Goal: Task Accomplishment & Management: Use online tool/utility

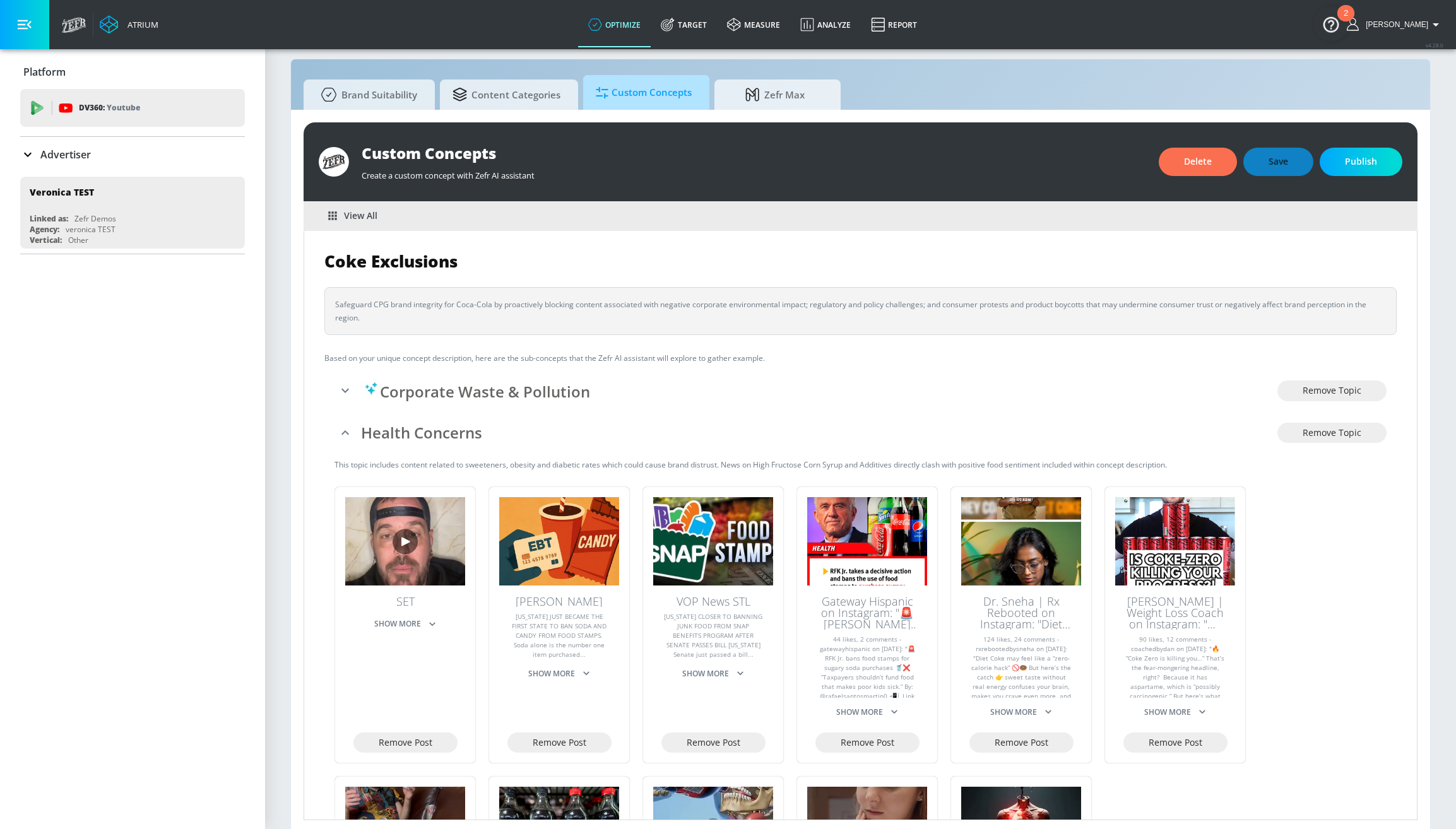
click at [616, 96] on span "Custom Concepts" at bounding box center [644, 93] width 96 height 30
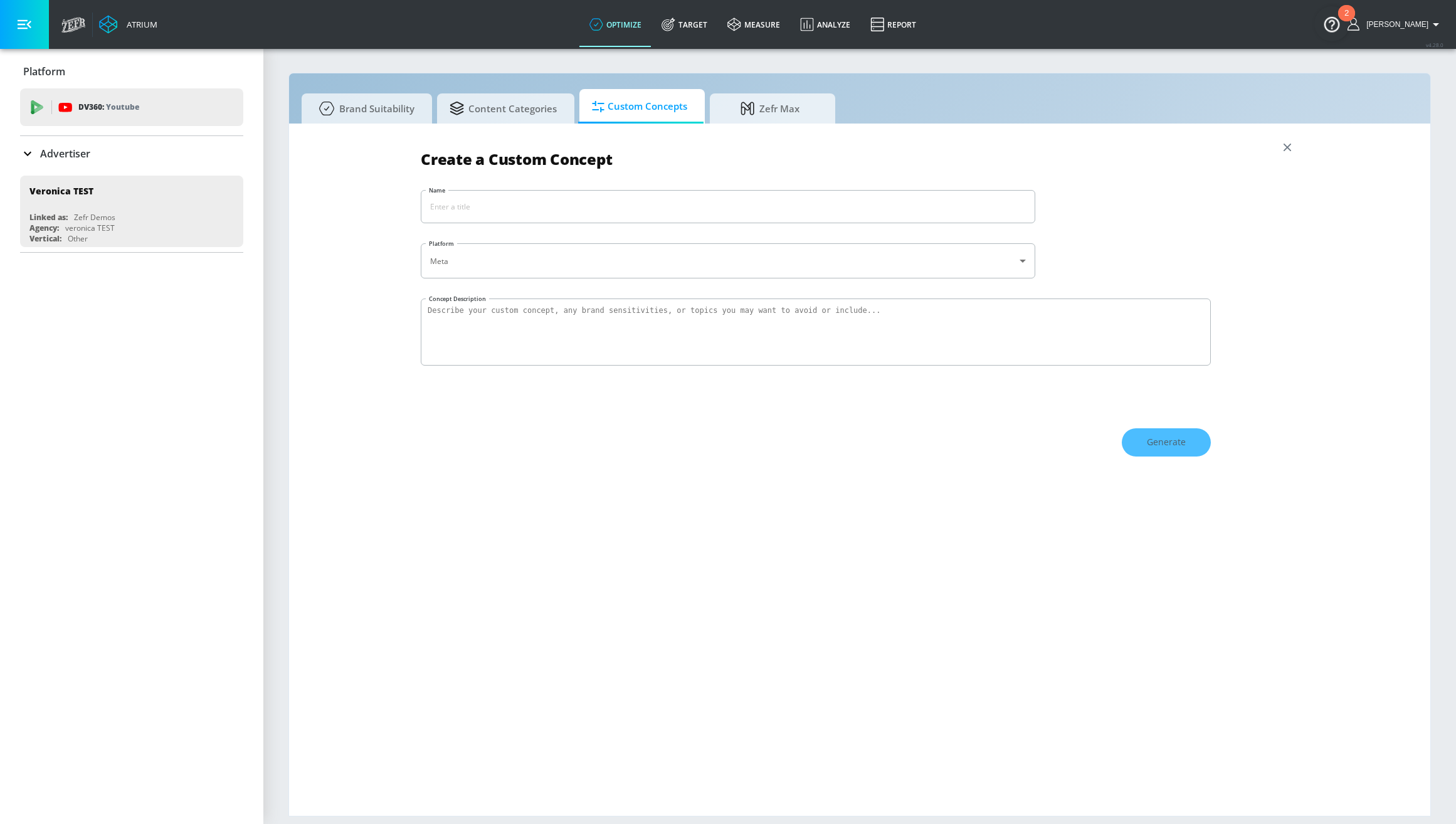
click at [1281, 150] on icon "button" at bounding box center [1288, 148] width 14 height 14
click at [1281, 141] on icon "button" at bounding box center [1288, 148] width 14 height 14
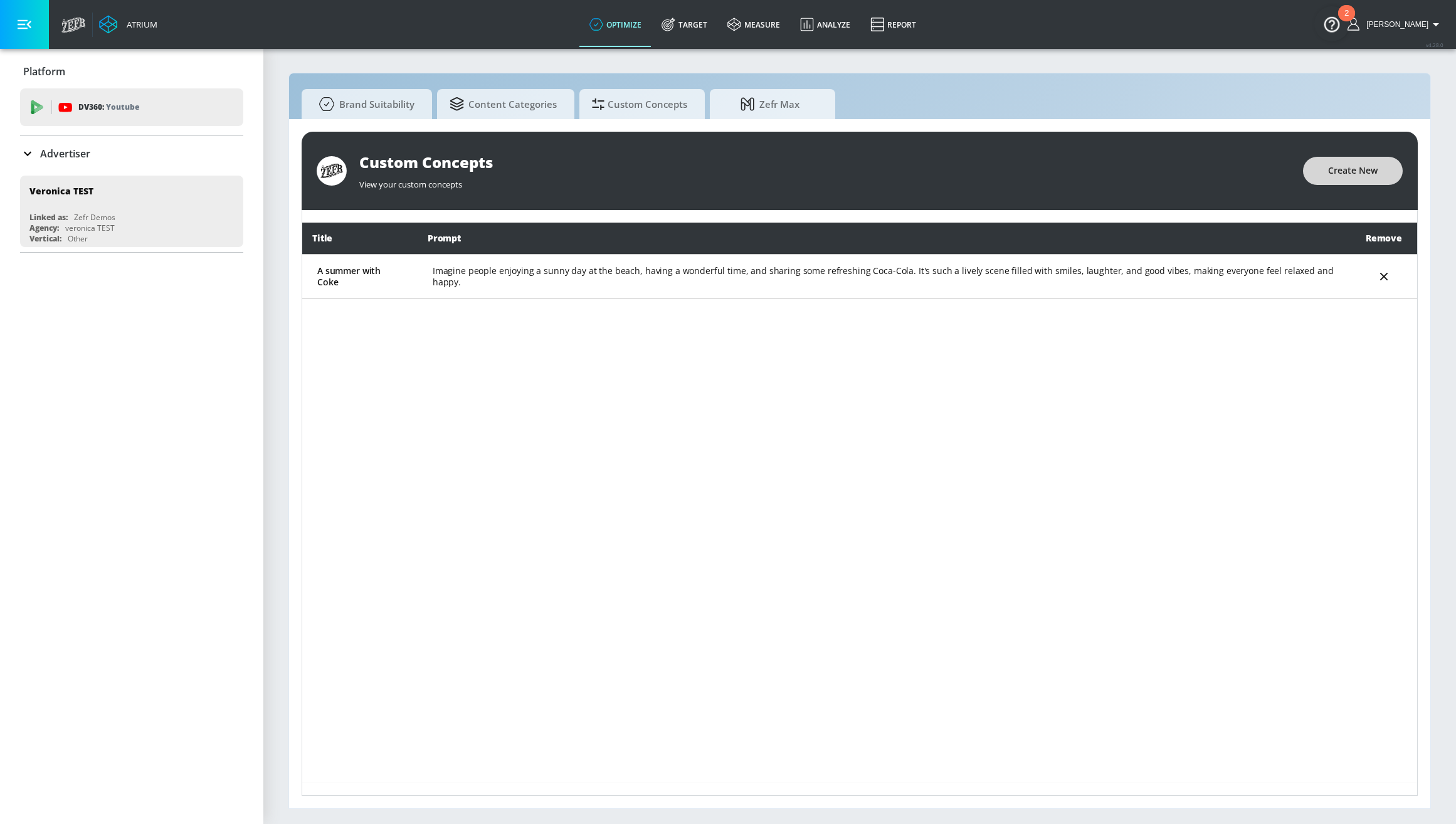
click at [1369, 180] on button "Create New" at bounding box center [1353, 171] width 100 height 28
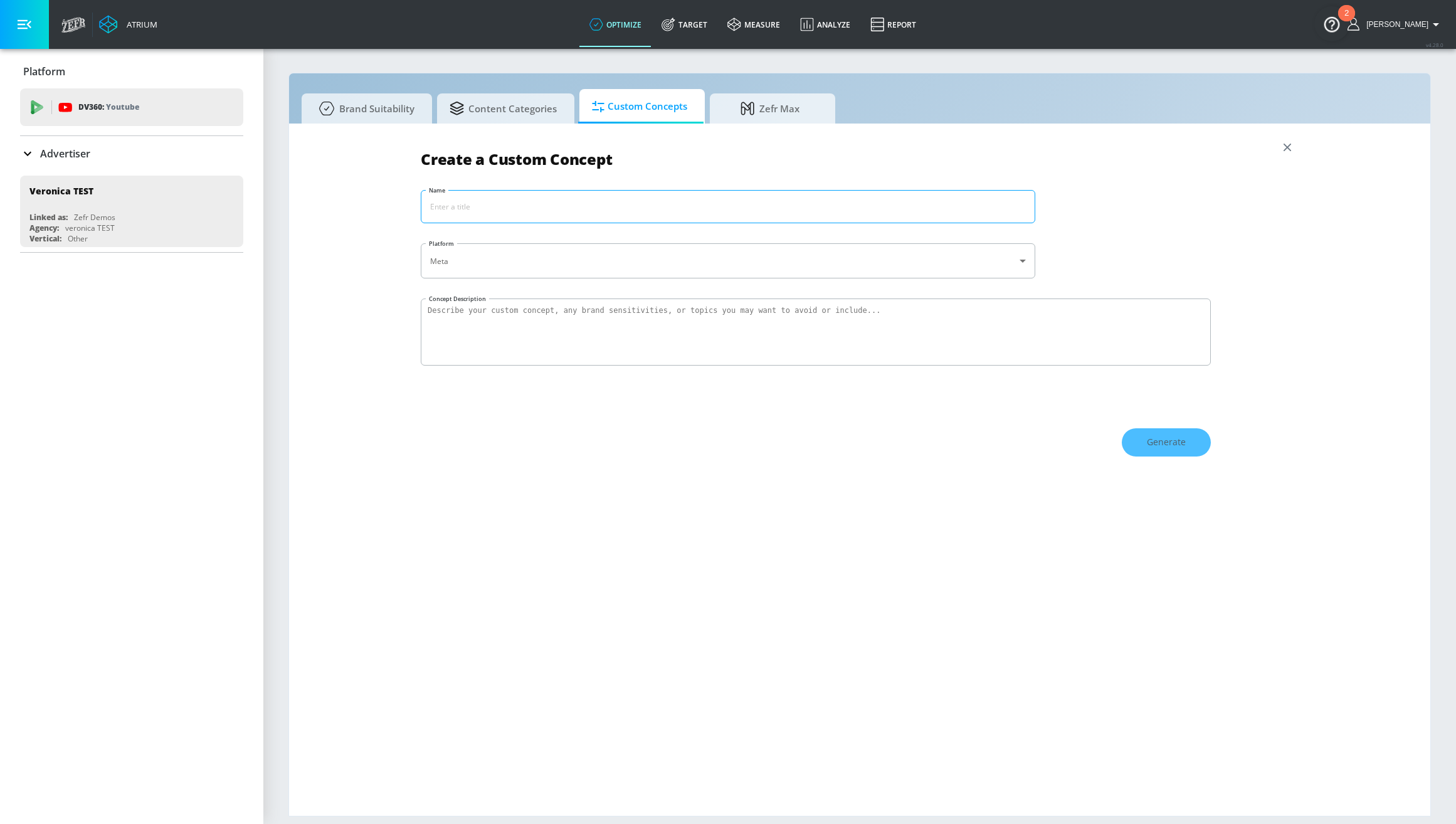
click at [450, 215] on input "Name" at bounding box center [728, 207] width 614 height 32
click at [522, 206] on input "Coke Exclusion" at bounding box center [728, 207] width 614 height 32
type input "Coke Exclusions"
click at [518, 309] on textarea "Concept Description" at bounding box center [816, 332] width 790 height 67
type textarea "asdasdasdsadas"
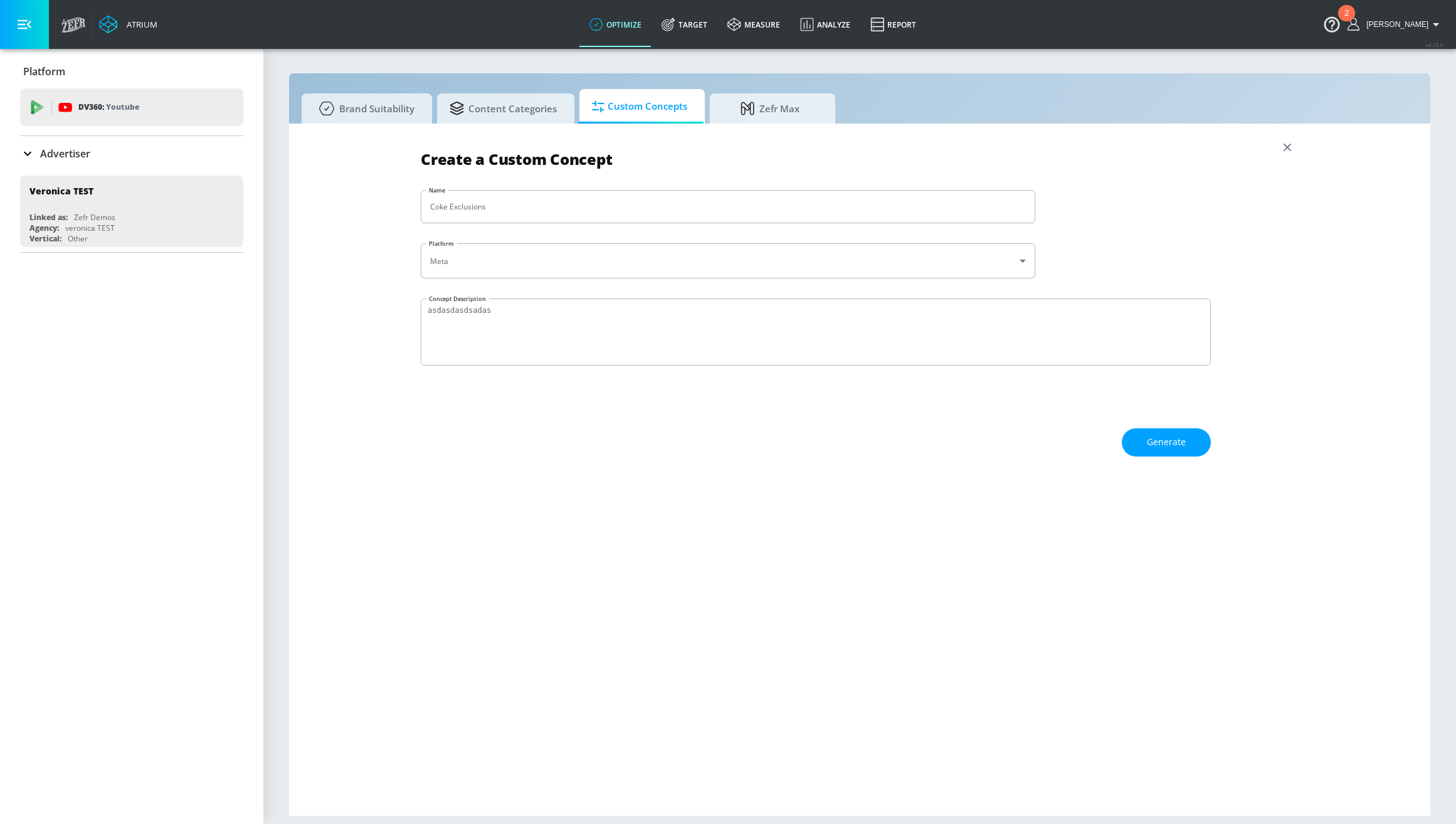
click at [564, 411] on div "Create a Custom Concept Name Coke Exclusions ​ Platform Meta meta ​ Concept Des…" at bounding box center [859, 469] width 878 height 668
click at [1191, 436] on button "Generate" at bounding box center [1166, 443] width 89 height 28
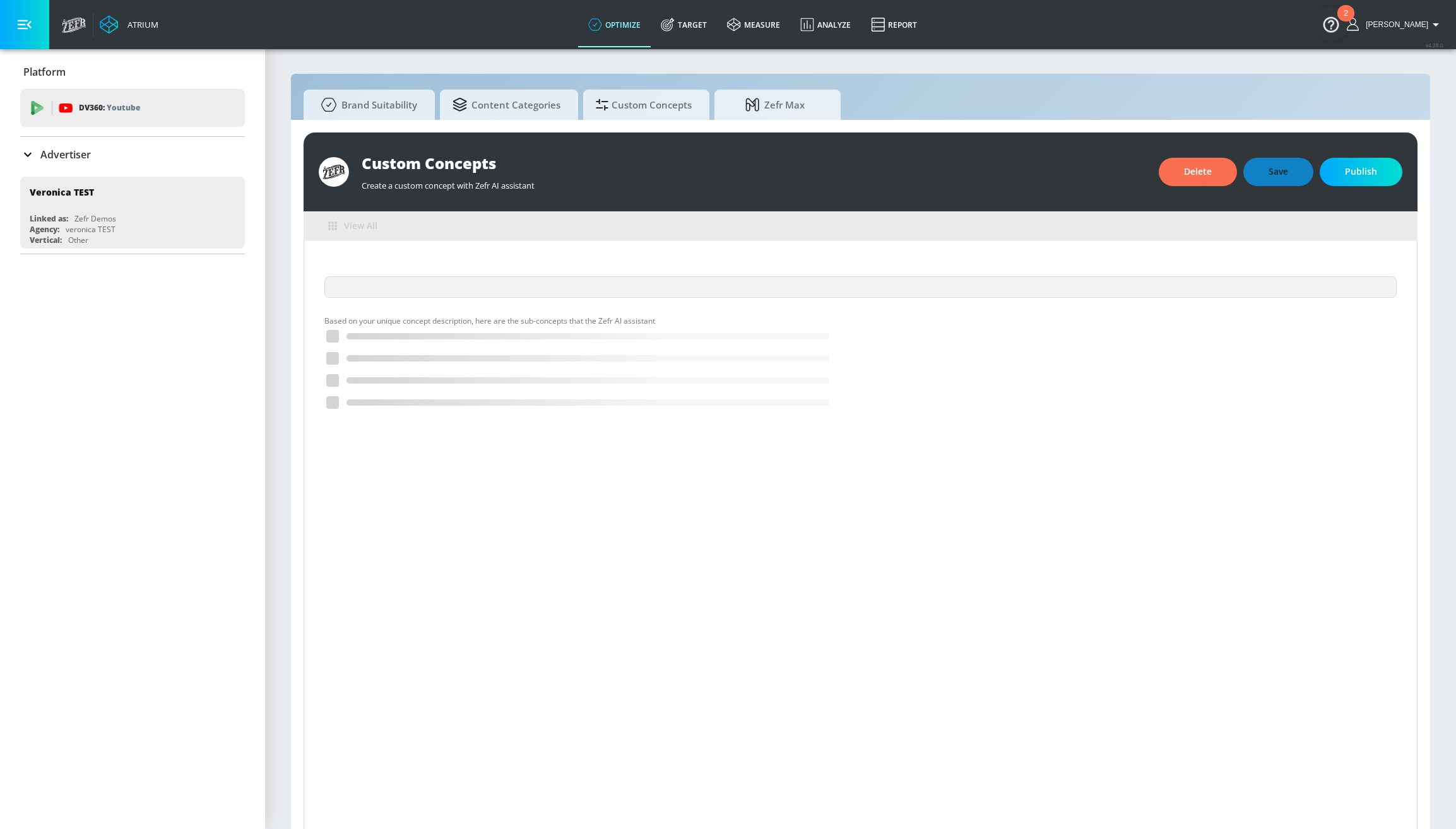
drag, startPoint x: 627, startPoint y: 333, endPoint x: 603, endPoint y: 331, distance: 24.1
click at [603, 331] on icon "Loading..." at bounding box center [577, 374] width 505 height 94
click at [618, 346] on icon "Loading..." at bounding box center [577, 374] width 505 height 94
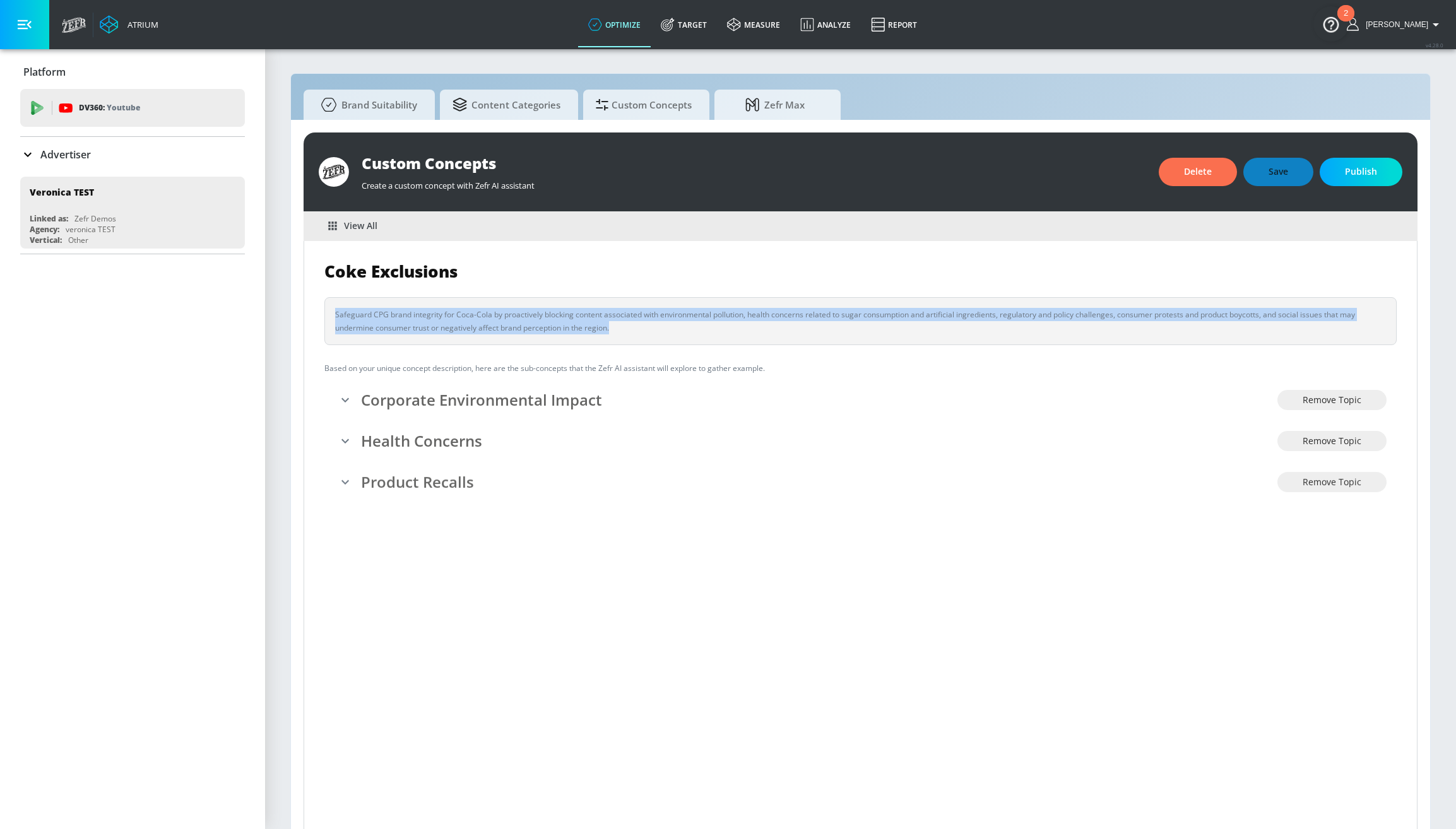
drag, startPoint x: 615, startPoint y: 329, endPoint x: 329, endPoint y: 307, distance: 286.8
click at [329, 307] on div "Safeguard CPG brand integrity for Coca-Cola by proactively blocking content ass…" at bounding box center [860, 321] width 1072 height 48
click at [612, 333] on div "Safeguard CPG brand integrity for Coca-Cola by proactively blocking content ass…" at bounding box center [860, 321] width 1050 height 27
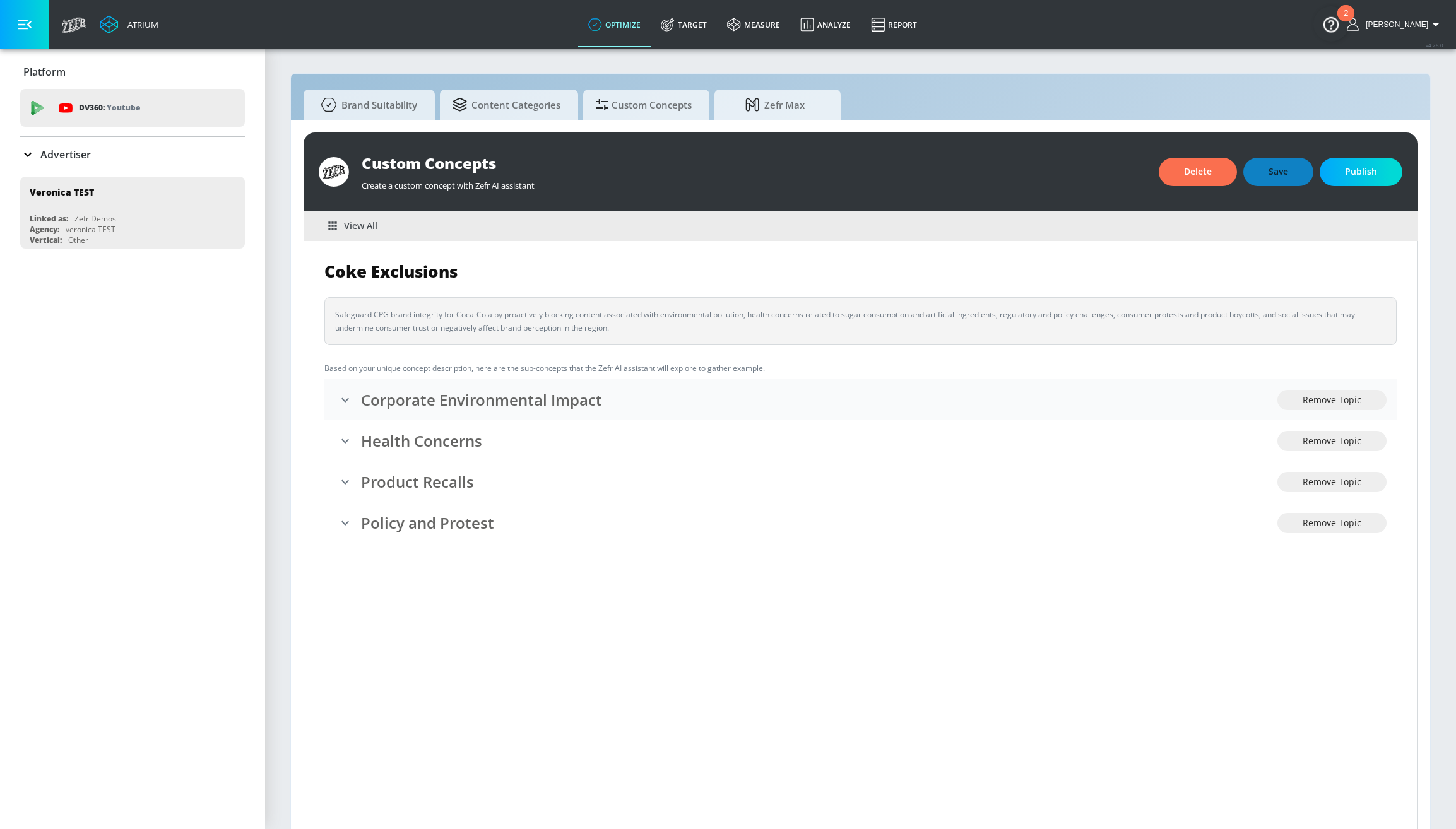
click at [349, 400] on icon "expand" at bounding box center [345, 399] width 15 height 15
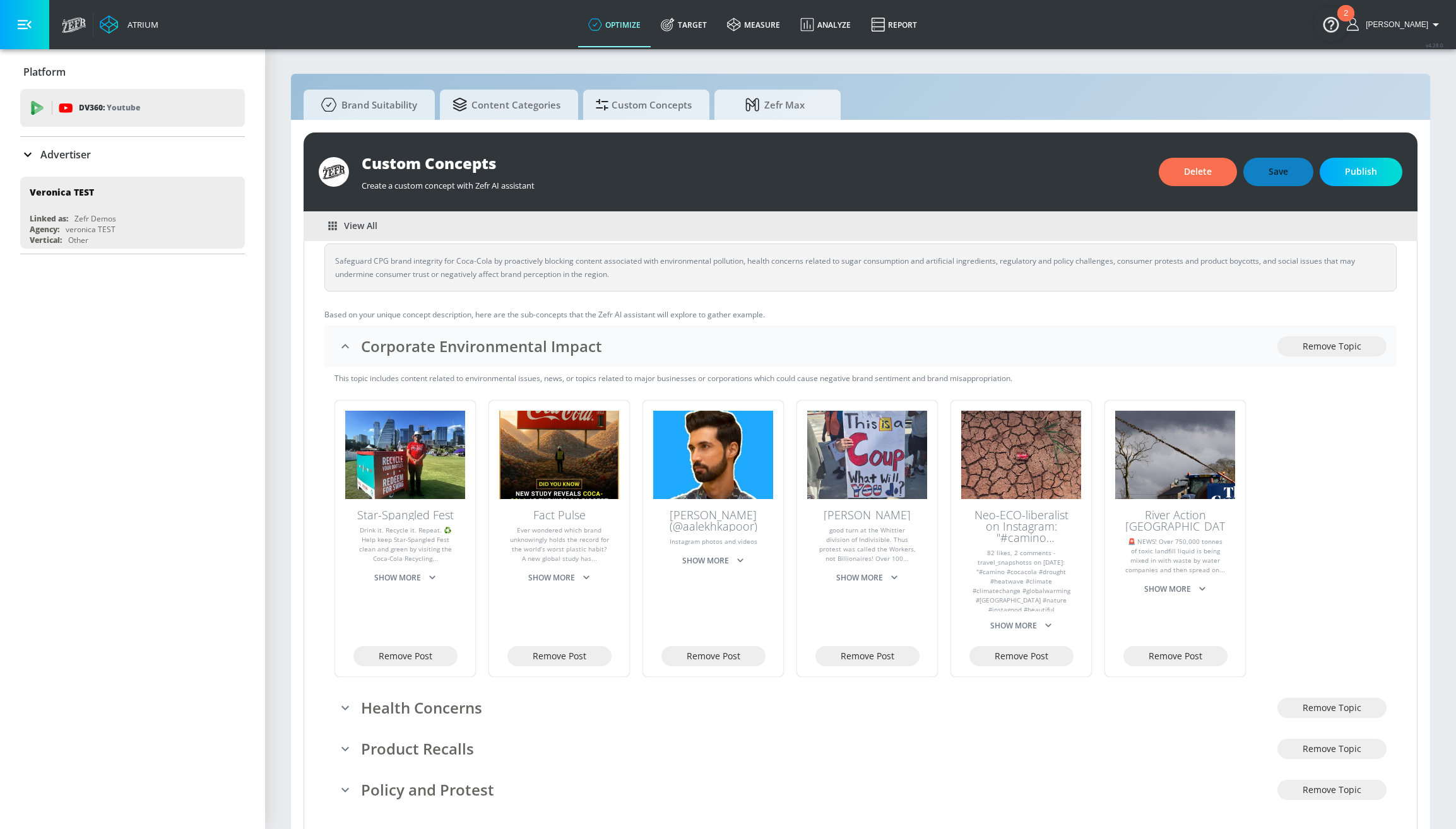
scroll to position [60, 0]
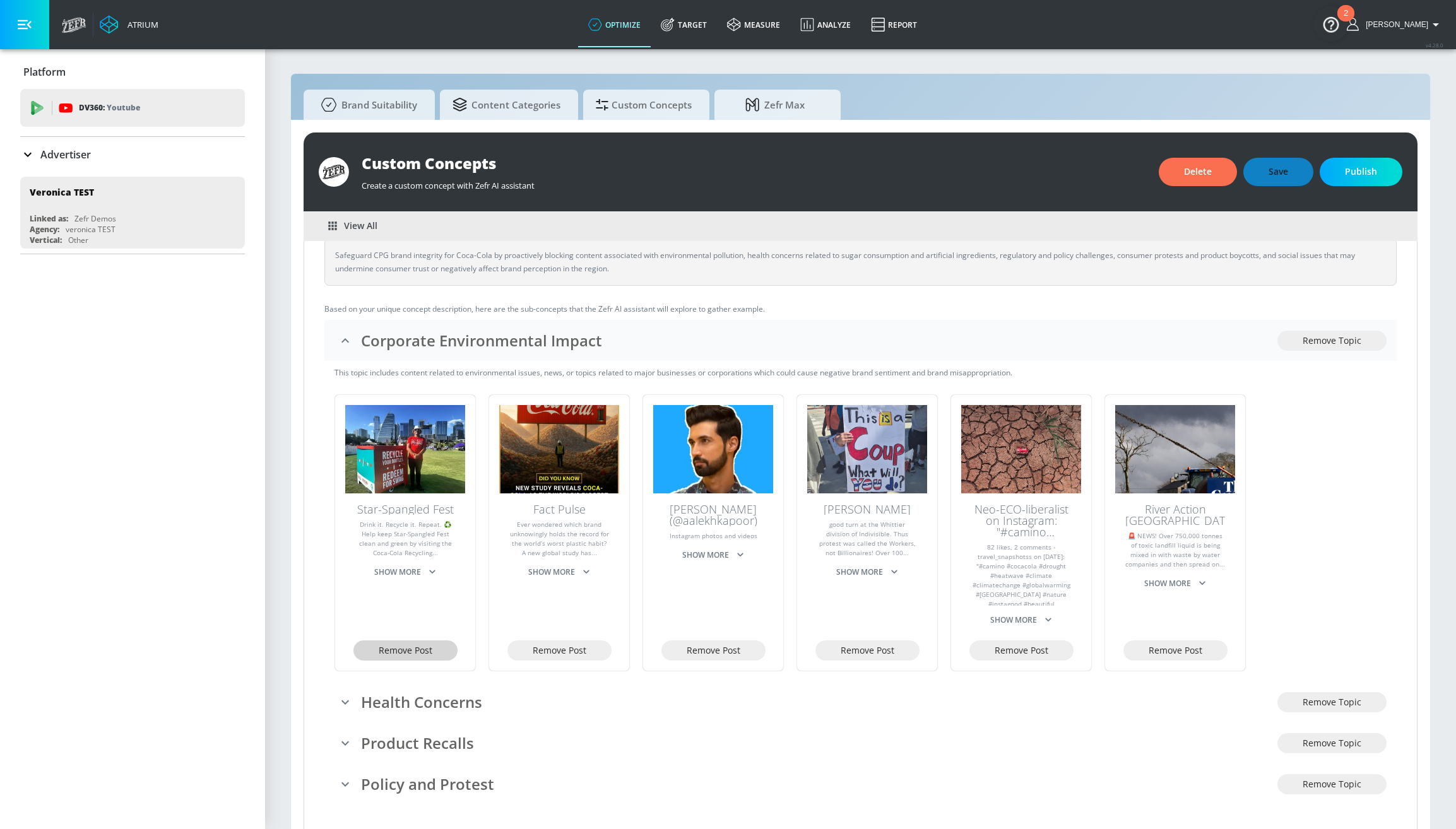
click at [409, 648] on span "Remove Post" at bounding box center [406, 651] width 53 height 16
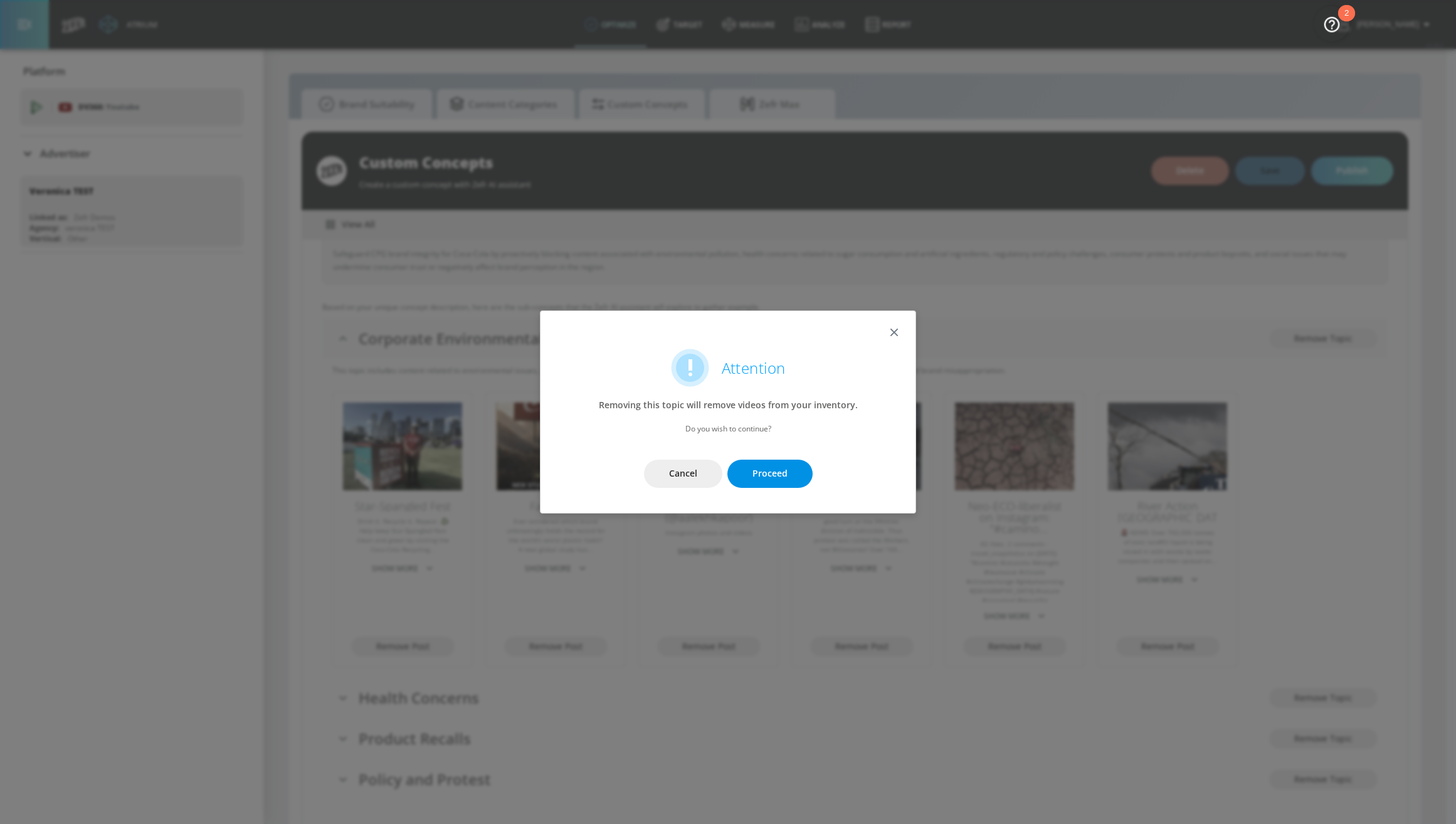
click at [762, 468] on span "Proceed" at bounding box center [770, 474] width 35 height 16
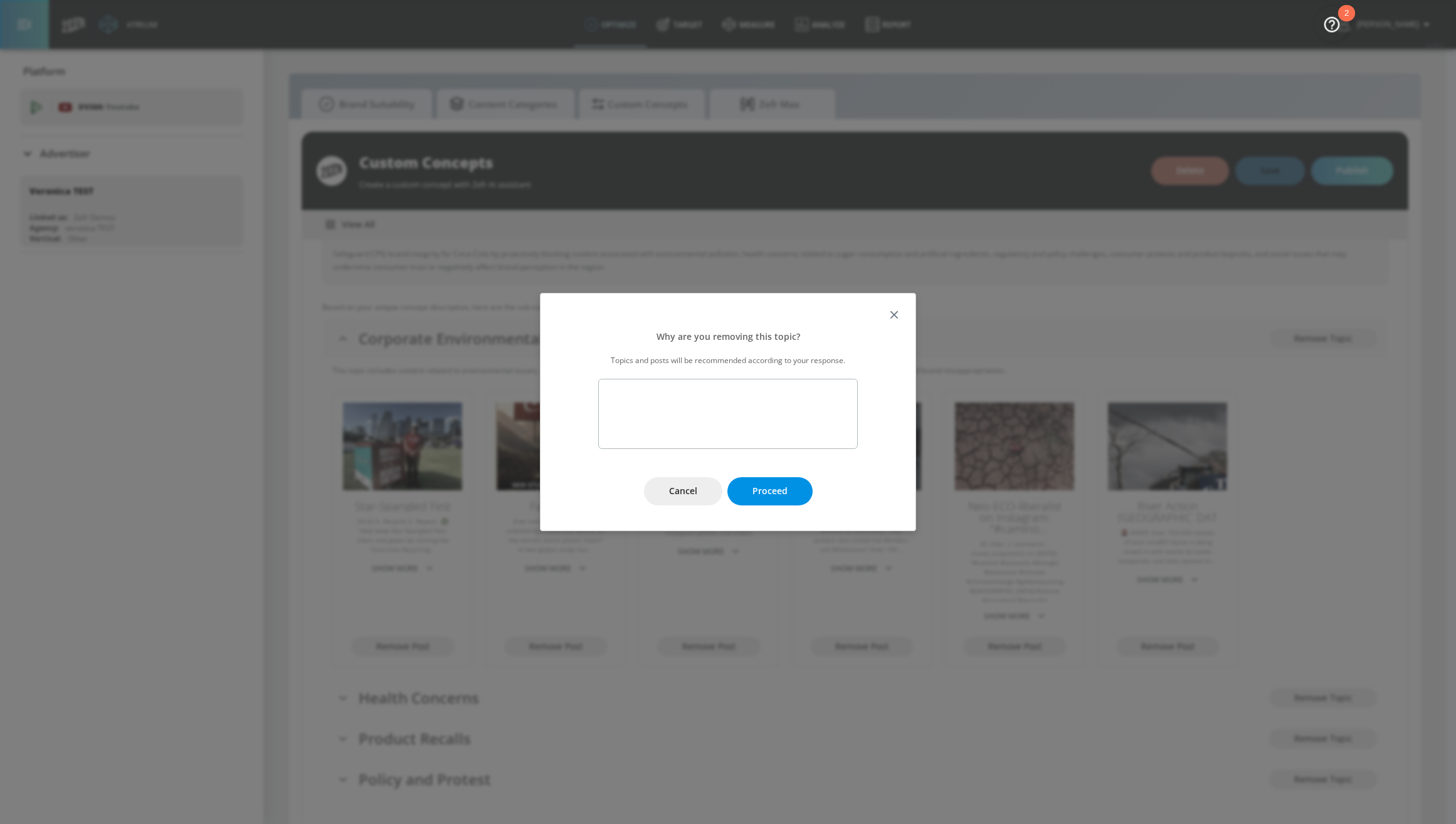
click at [772, 487] on span "Proceed" at bounding box center [770, 492] width 35 height 16
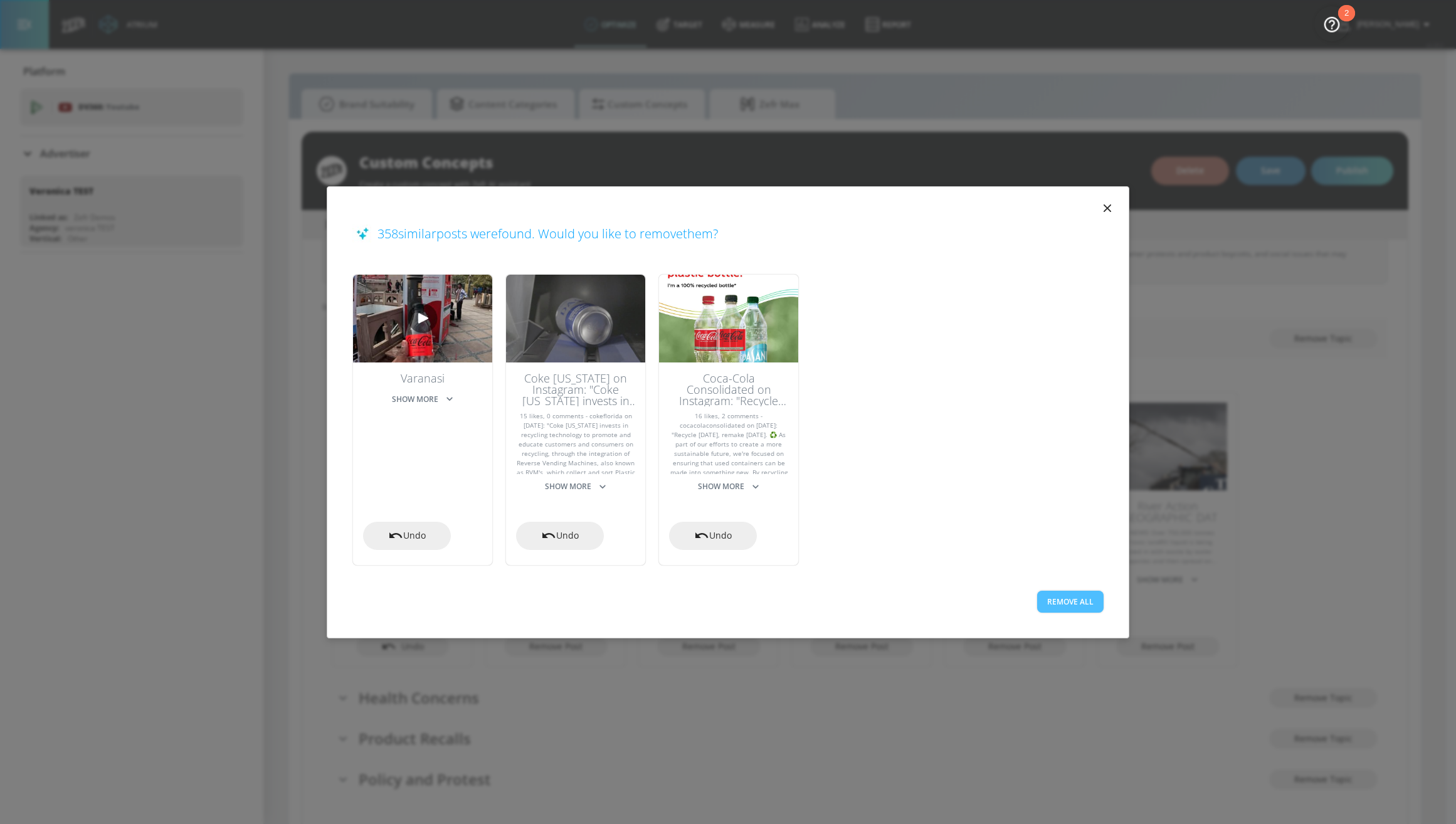
click at [1084, 601] on button "Remove All" at bounding box center [1070, 601] width 66 height 22
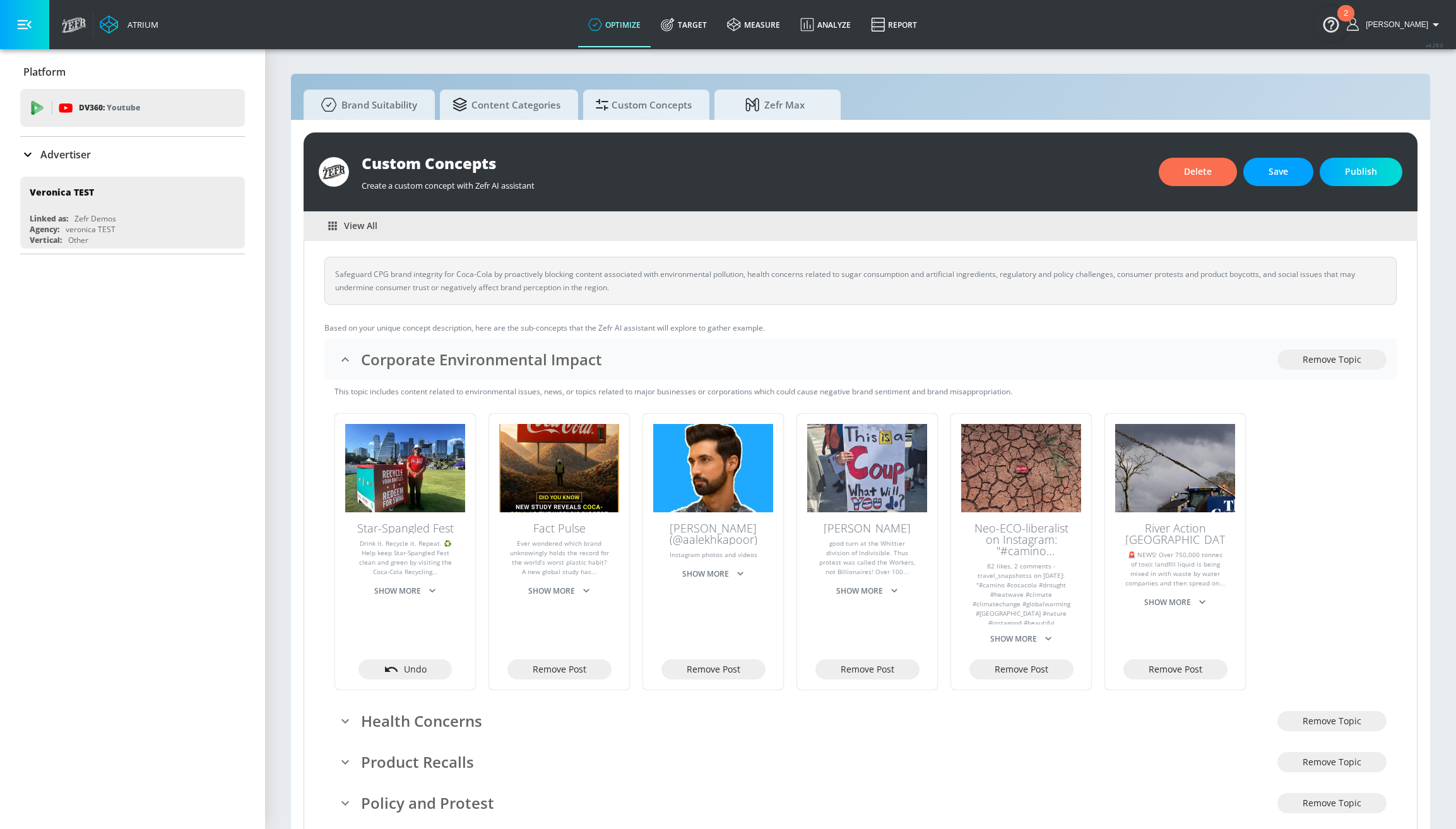
scroll to position [11, 0]
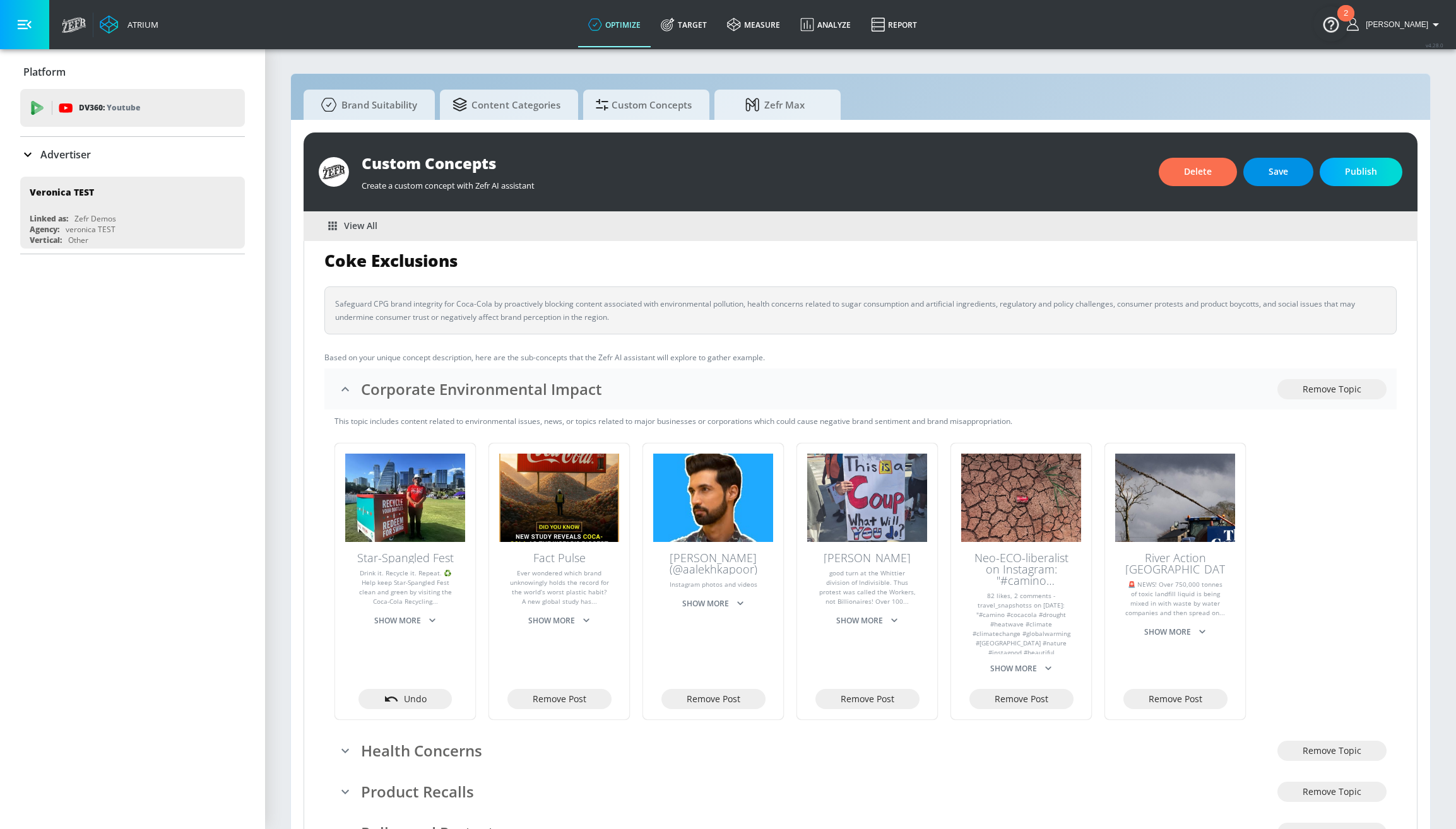
click at [1270, 173] on span "Save" at bounding box center [1278, 172] width 20 height 16
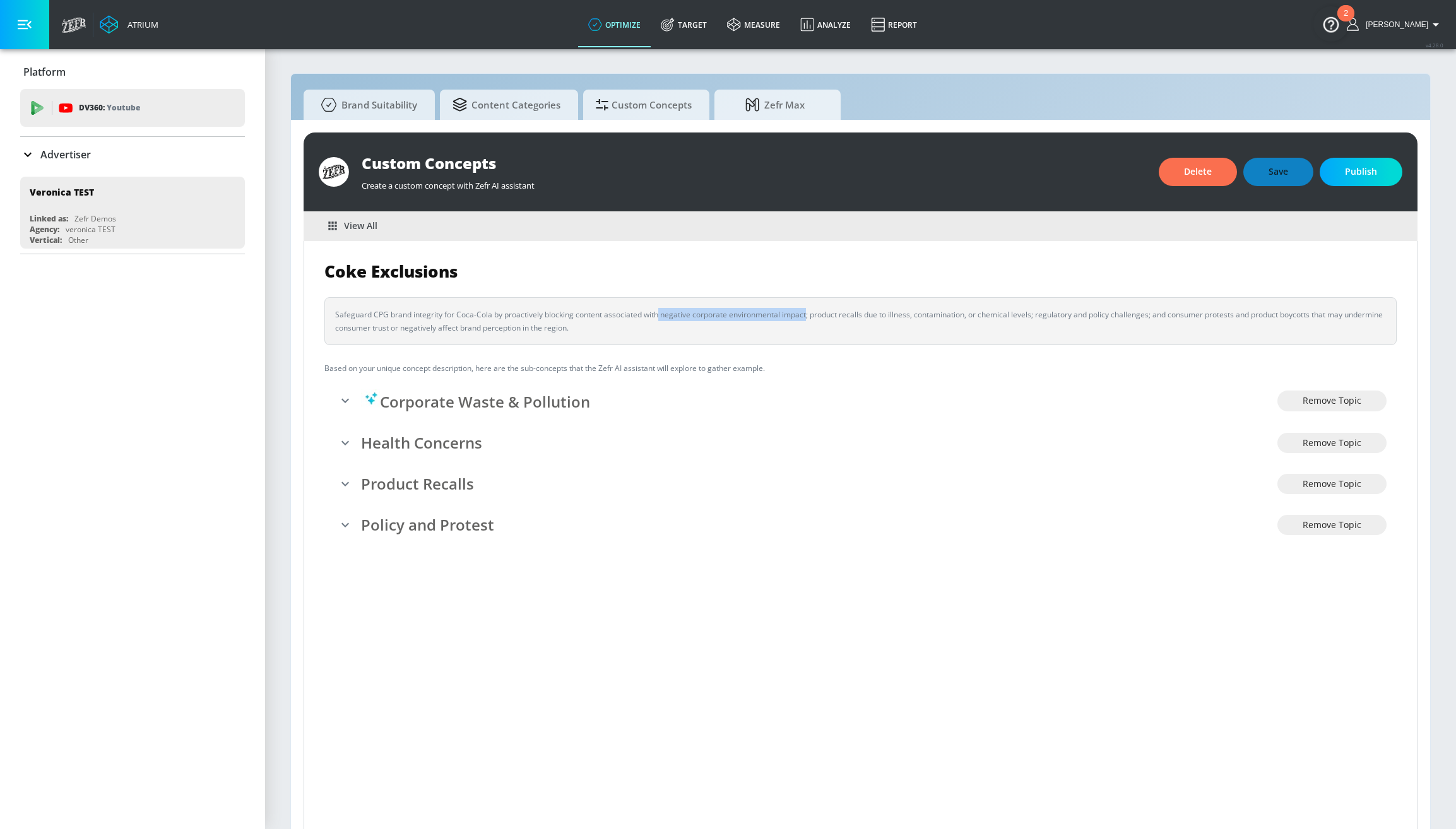
drag, startPoint x: 659, startPoint y: 314, endPoint x: 807, endPoint y: 316, distance: 148.0
click at [807, 316] on div "Safeguard CPG brand integrity for Coca-Cola by proactively blocking content ass…" at bounding box center [860, 321] width 1050 height 27
click at [715, 314] on div "Safeguard CPG brand integrity for Coca-Cola by proactively blocking content ass…" at bounding box center [860, 321] width 1050 height 27
click at [339, 481] on icon "expand" at bounding box center [345, 484] width 15 height 15
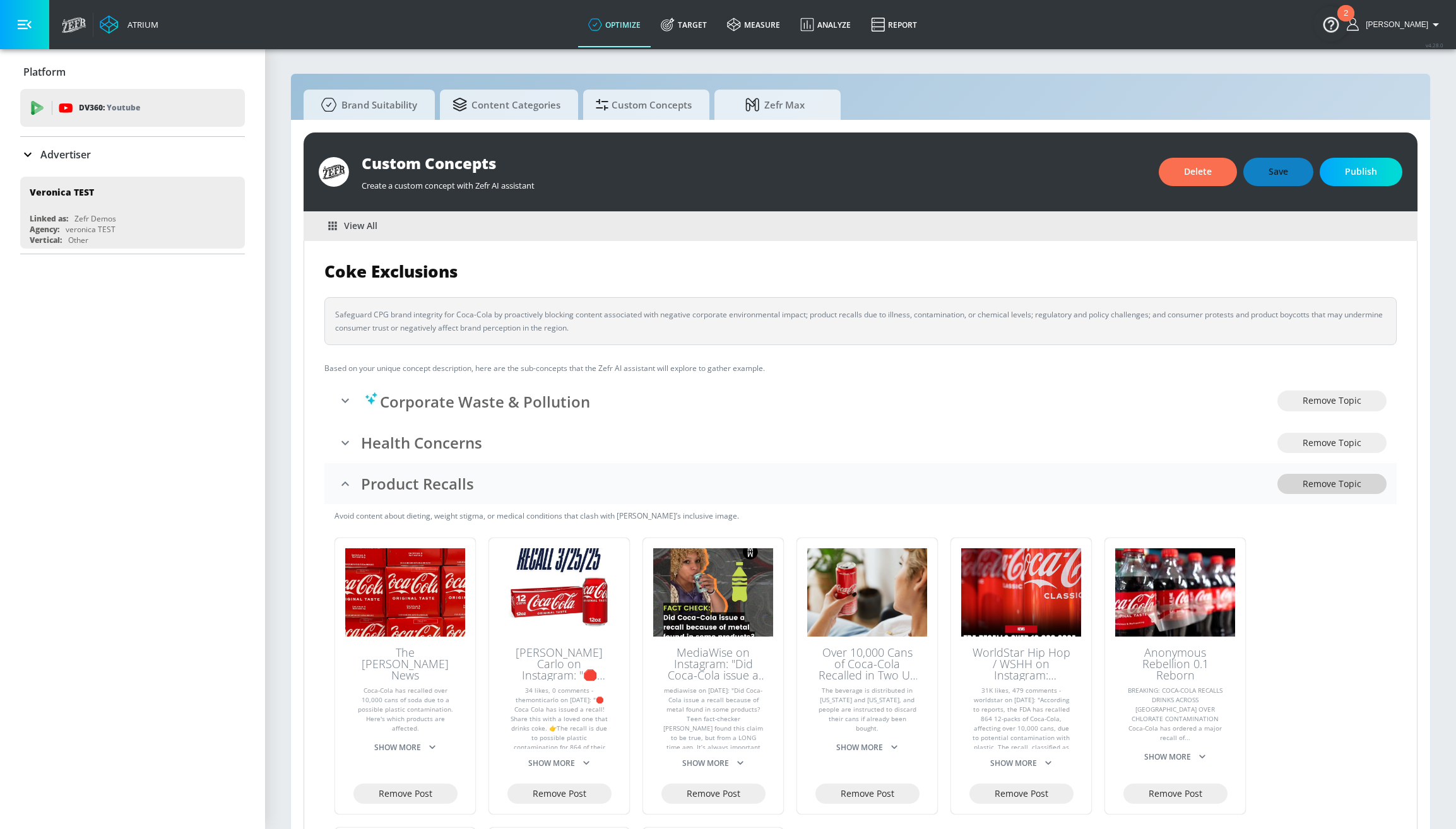
click at [1337, 480] on span "Remove Topic" at bounding box center [1331, 485] width 59 height 16
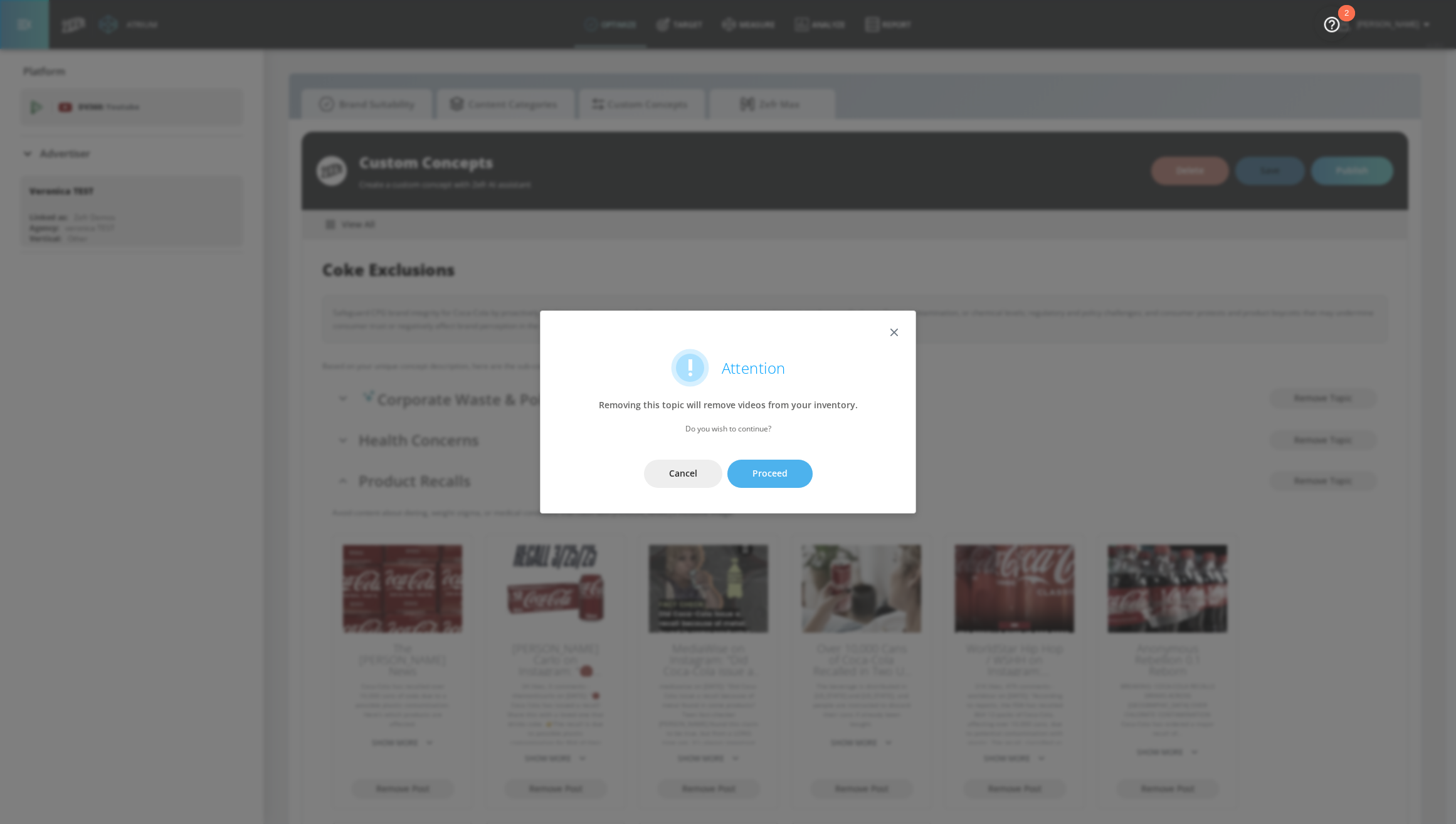
click at [771, 474] on span "Proceed" at bounding box center [770, 474] width 35 height 16
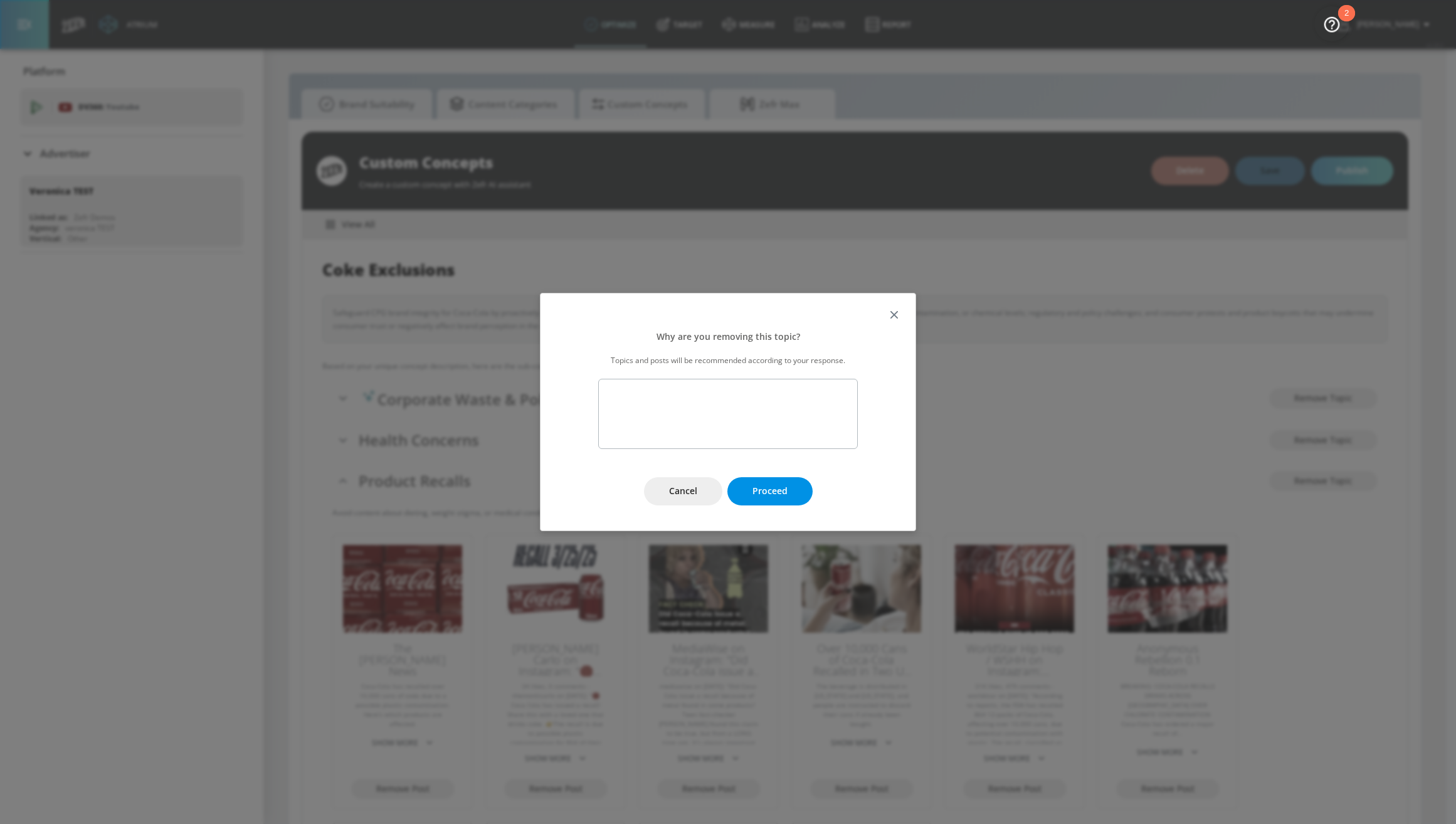
click at [766, 484] on span "Proceed" at bounding box center [770, 492] width 35 height 16
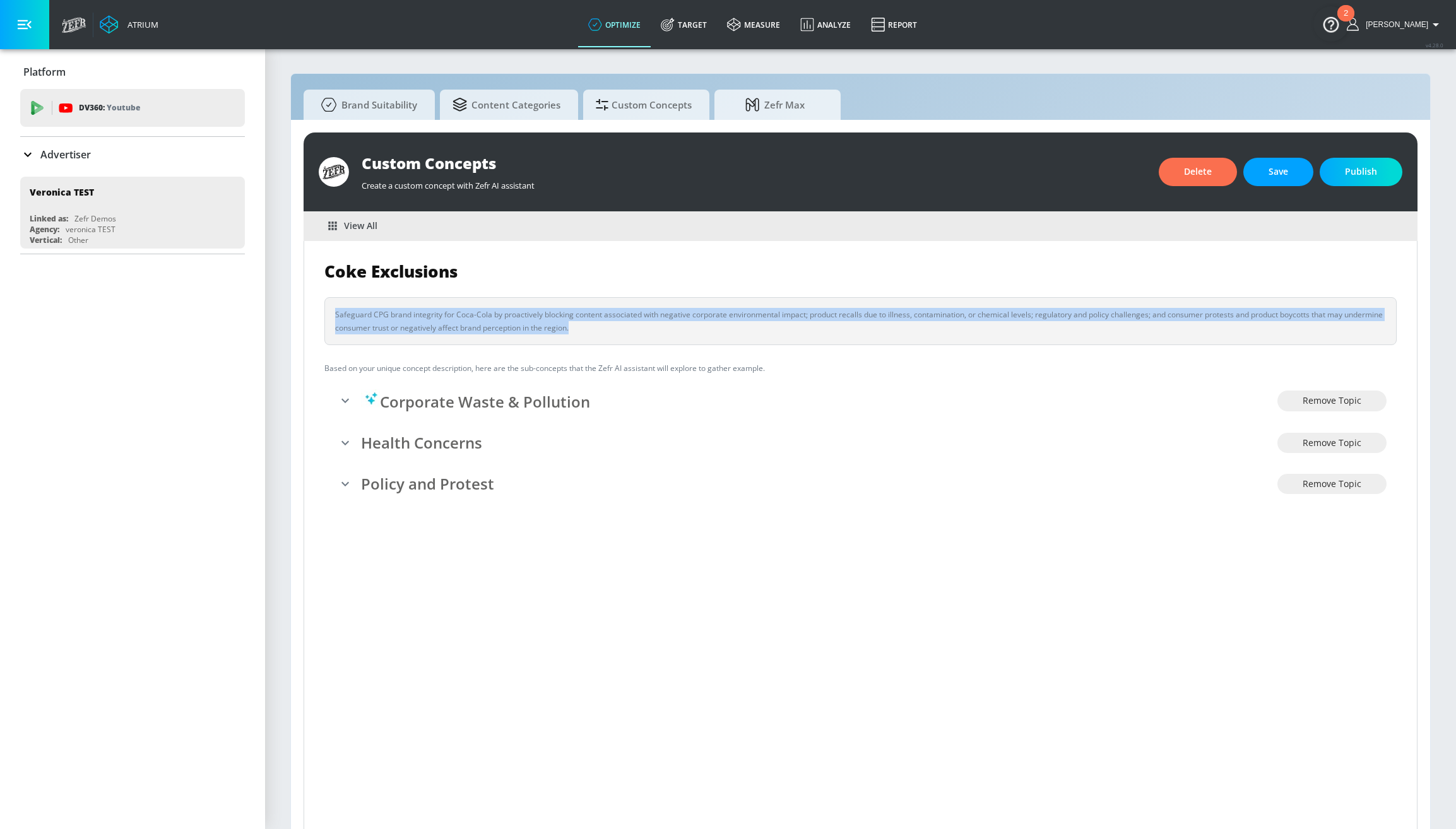
drag, startPoint x: 631, startPoint y: 325, endPoint x: 312, endPoint y: 314, distance: 319.2
click at [312, 314] on div "Coke Exclusions Safeguard CPG brand integrity for Coca-Cola by proactively bloc…" at bounding box center [860, 385] width 1113 height 289
copy div "Safeguard CPG brand integrity for Coca-Cola by proactively blocking content ass…"
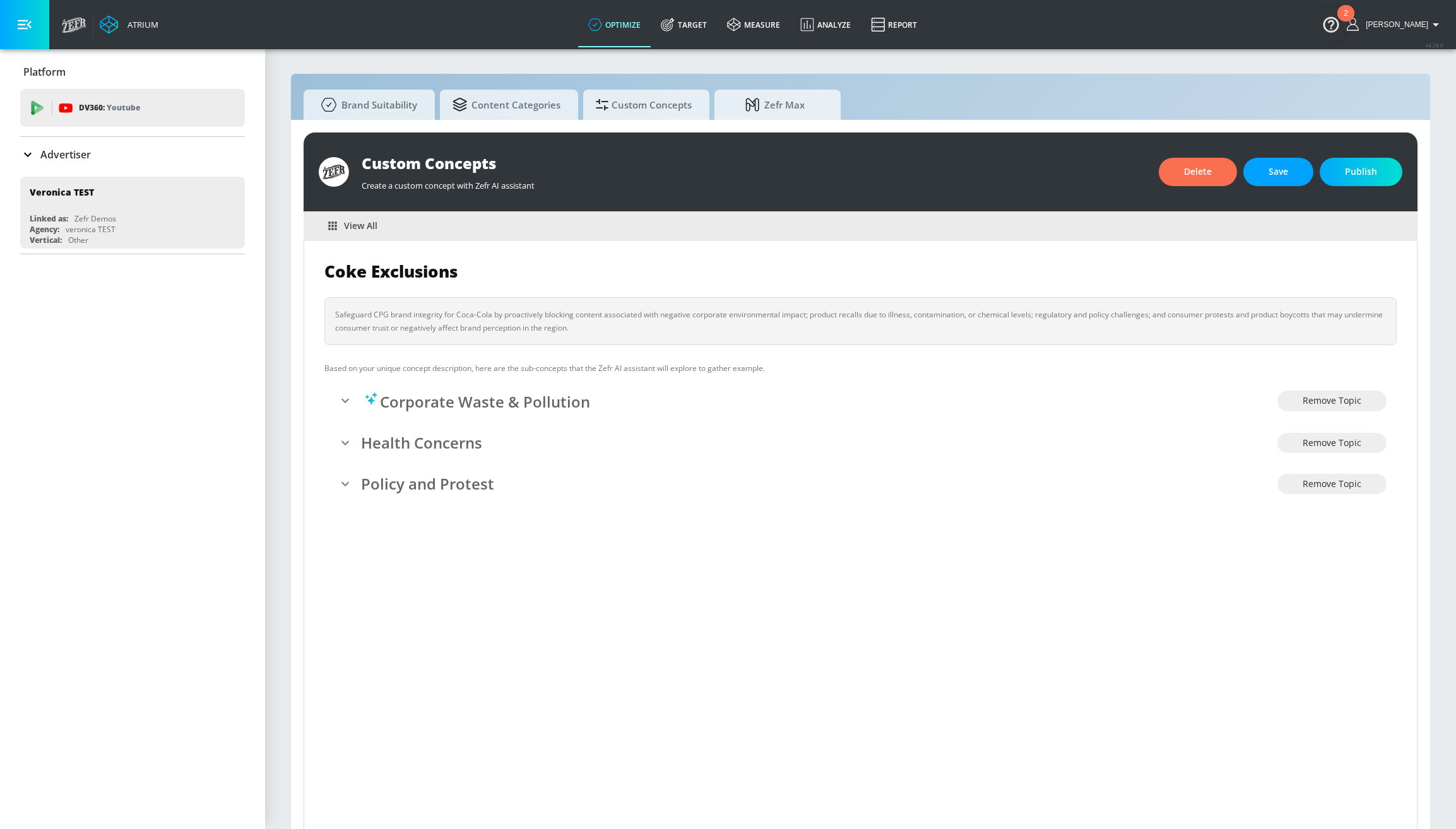
click at [718, 275] on h2 "Coke Exclusions" at bounding box center [860, 272] width 1072 height 21
click at [1301, 173] on button "Save" at bounding box center [1278, 172] width 70 height 28
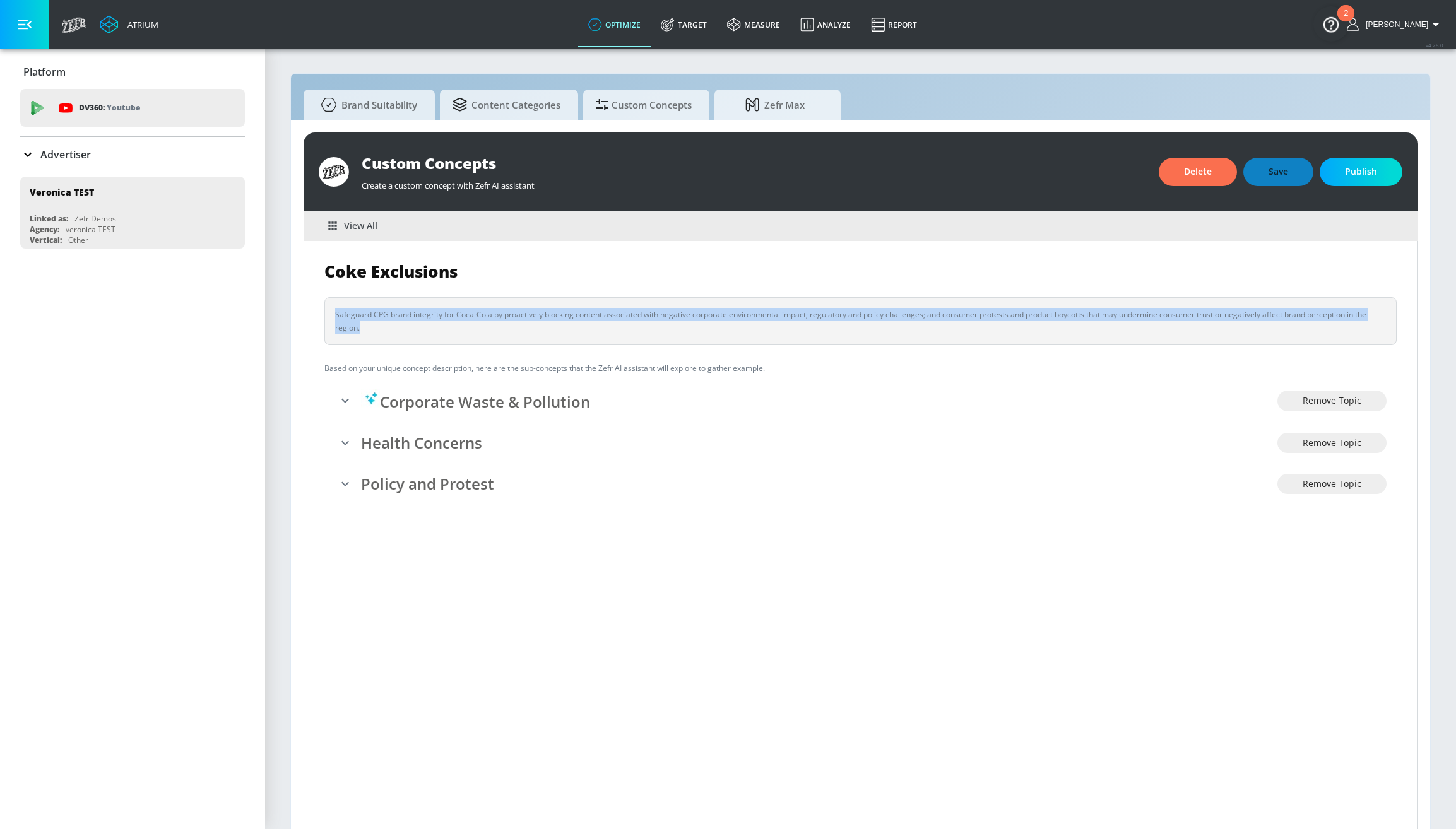
drag, startPoint x: 407, startPoint y: 326, endPoint x: 333, endPoint y: 310, distance: 75.7
click at [333, 310] on div "Safeguard CPG brand integrity for Coca-Cola by proactively blocking content ass…" at bounding box center [860, 321] width 1072 height 48
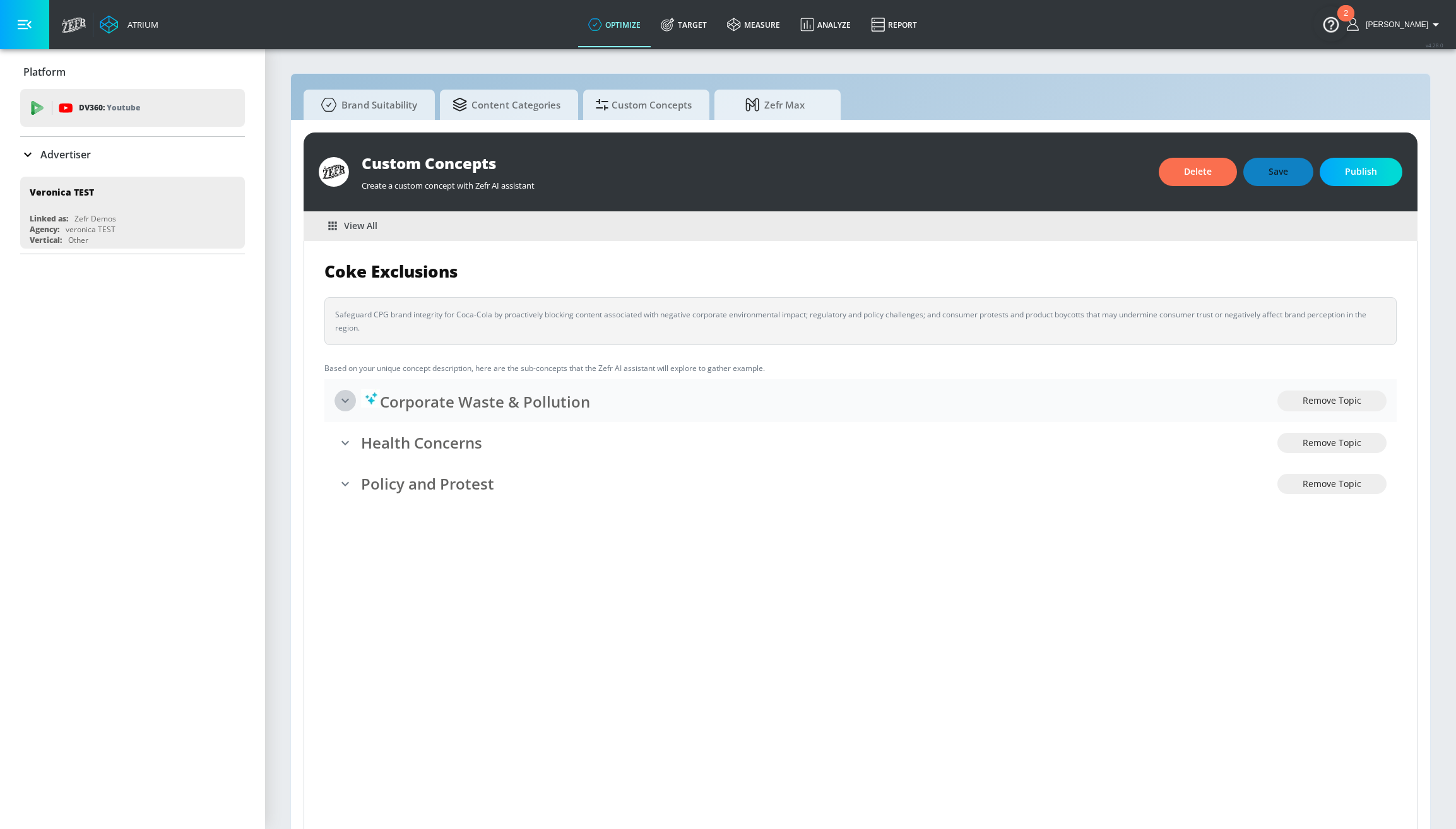
click at [346, 400] on icon "expand" at bounding box center [345, 400] width 8 height 4
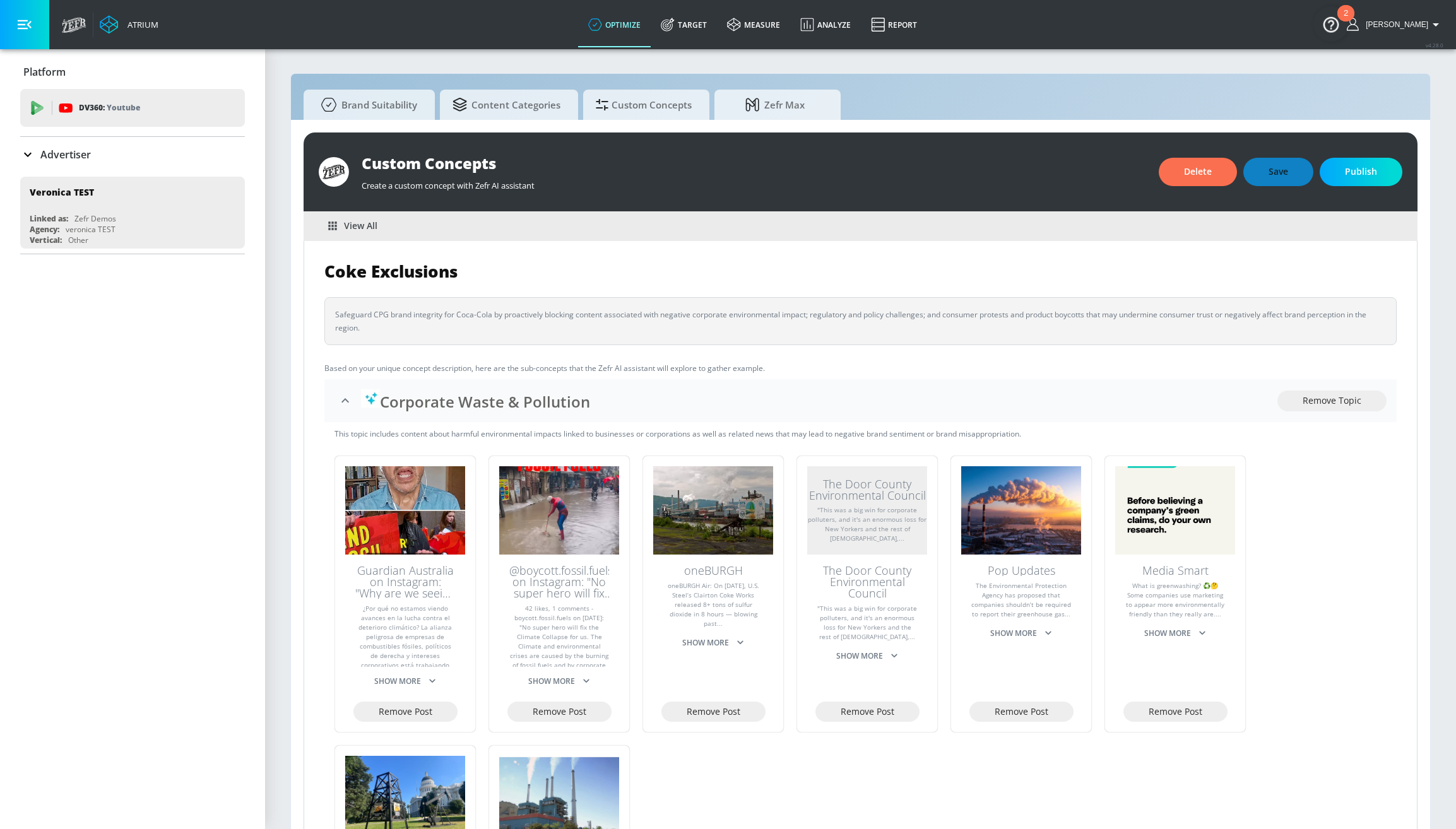
click at [598, 262] on h2 "Coke Exclusions" at bounding box center [860, 272] width 1072 height 21
click at [349, 406] on icon "collapse" at bounding box center [345, 400] width 15 height 15
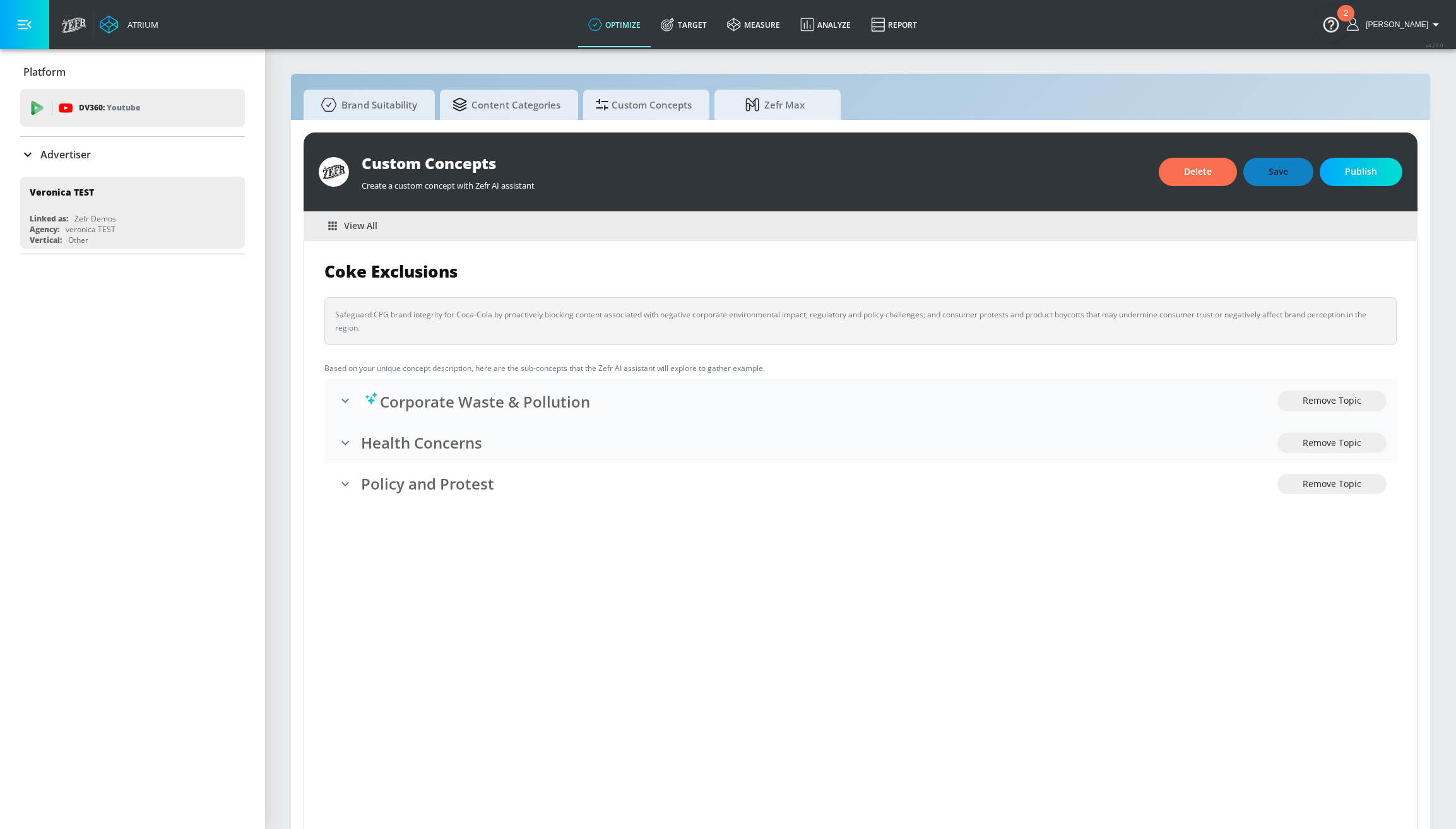
click at [344, 445] on icon "expand" at bounding box center [345, 442] width 15 height 15
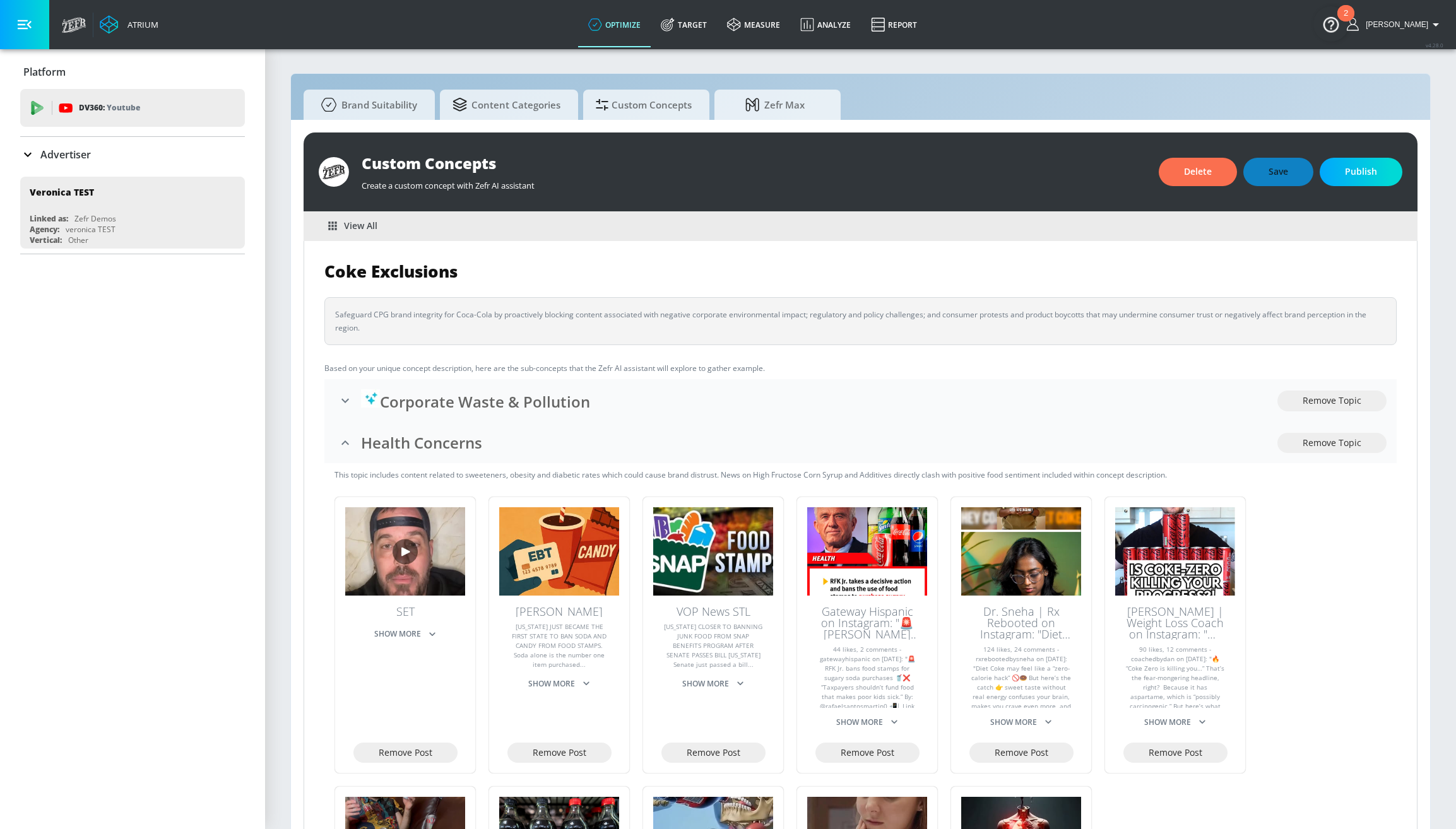
click at [623, 286] on div "Coke Exclusions Safeguard CPG brand integrity for Coca-Cola by proactively bloc…" at bounding box center [860, 691] width 1072 height 859
click at [593, 279] on h2 "Coke Exclusions" at bounding box center [860, 272] width 1072 height 21
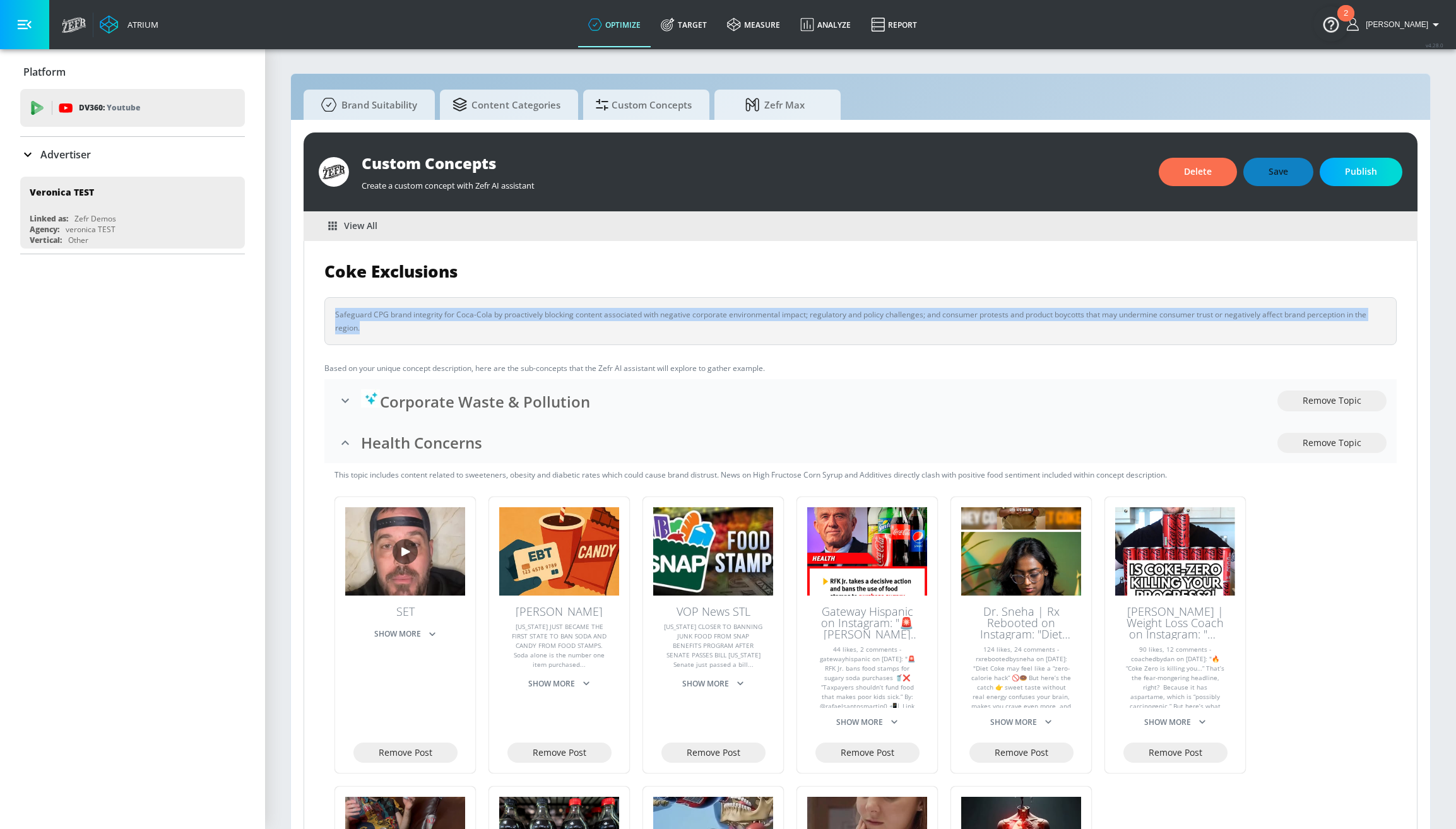
drag, startPoint x: 367, startPoint y: 331, endPoint x: 332, endPoint y: 314, distance: 38.9
click at [332, 314] on div "Safeguard CPG brand integrity for Coca-Cola by proactively blocking content ass…" at bounding box center [860, 321] width 1072 height 48
click at [506, 325] on div "Safeguard CPG brand integrity for Coca-Cola by proactively blocking content ass…" at bounding box center [860, 321] width 1050 height 27
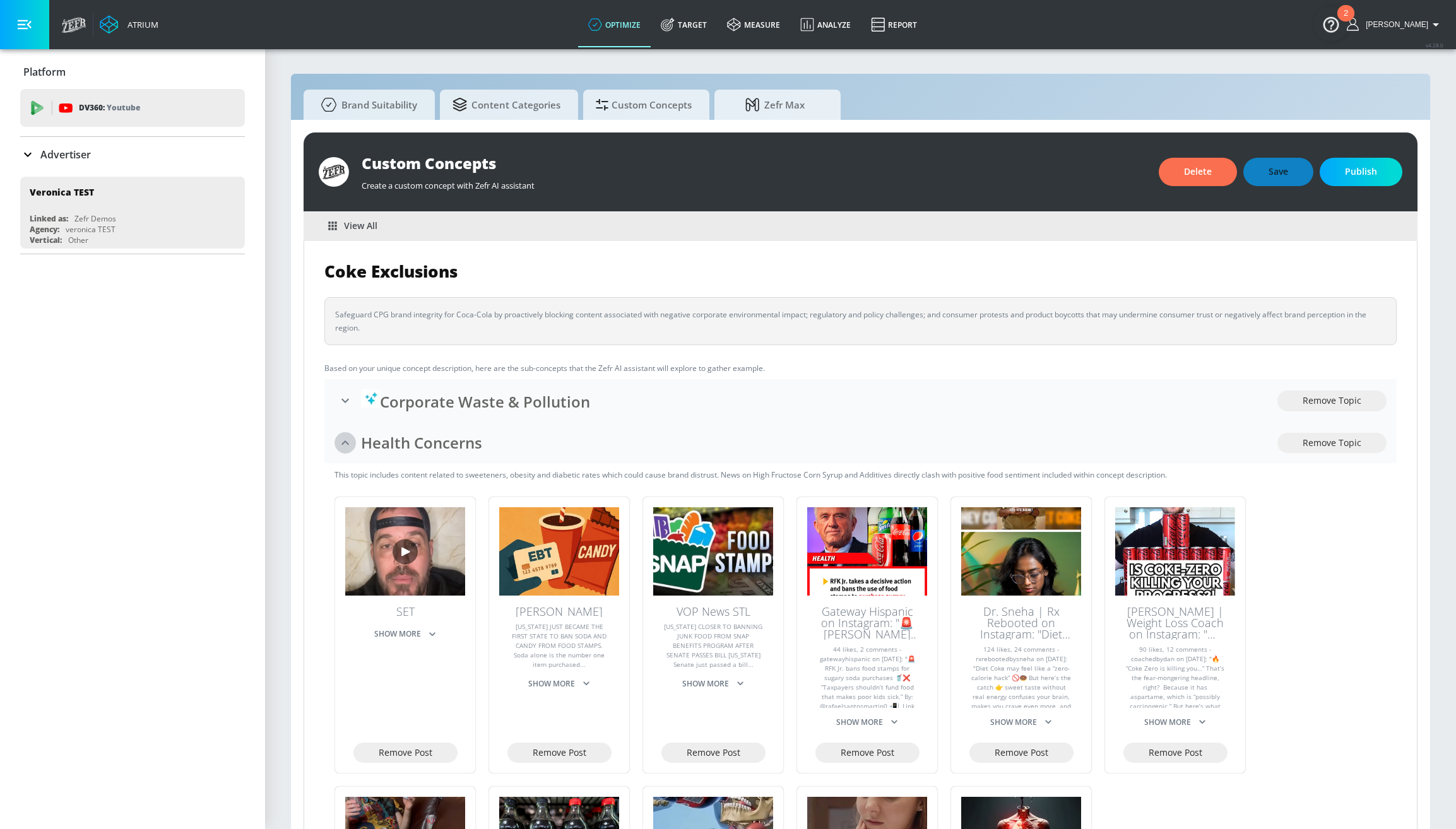
click at [342, 447] on icon "collapse" at bounding box center [345, 442] width 15 height 15
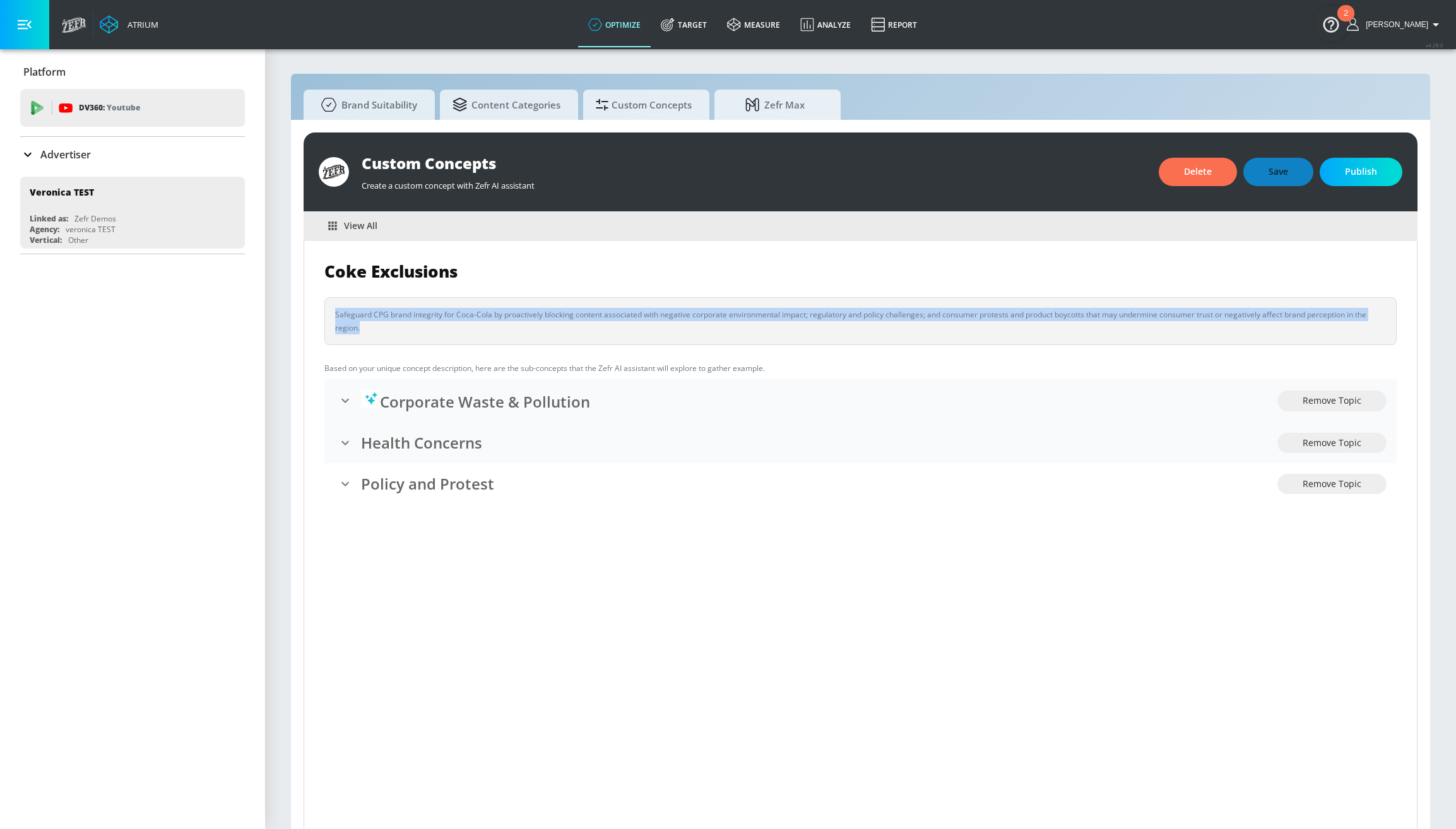
drag, startPoint x: 329, startPoint y: 314, endPoint x: 313, endPoint y: 308, distance: 17.1
click at [313, 308] on div "Coke Exclusions Safeguard CPG brand integrity for Coca-Cola by proactively bloc…" at bounding box center [860, 385] width 1113 height 289
click at [364, 315] on div "Safeguard CPG brand integrity for Coca-Cola by proactively blocking content ass…" at bounding box center [860, 321] width 1050 height 27
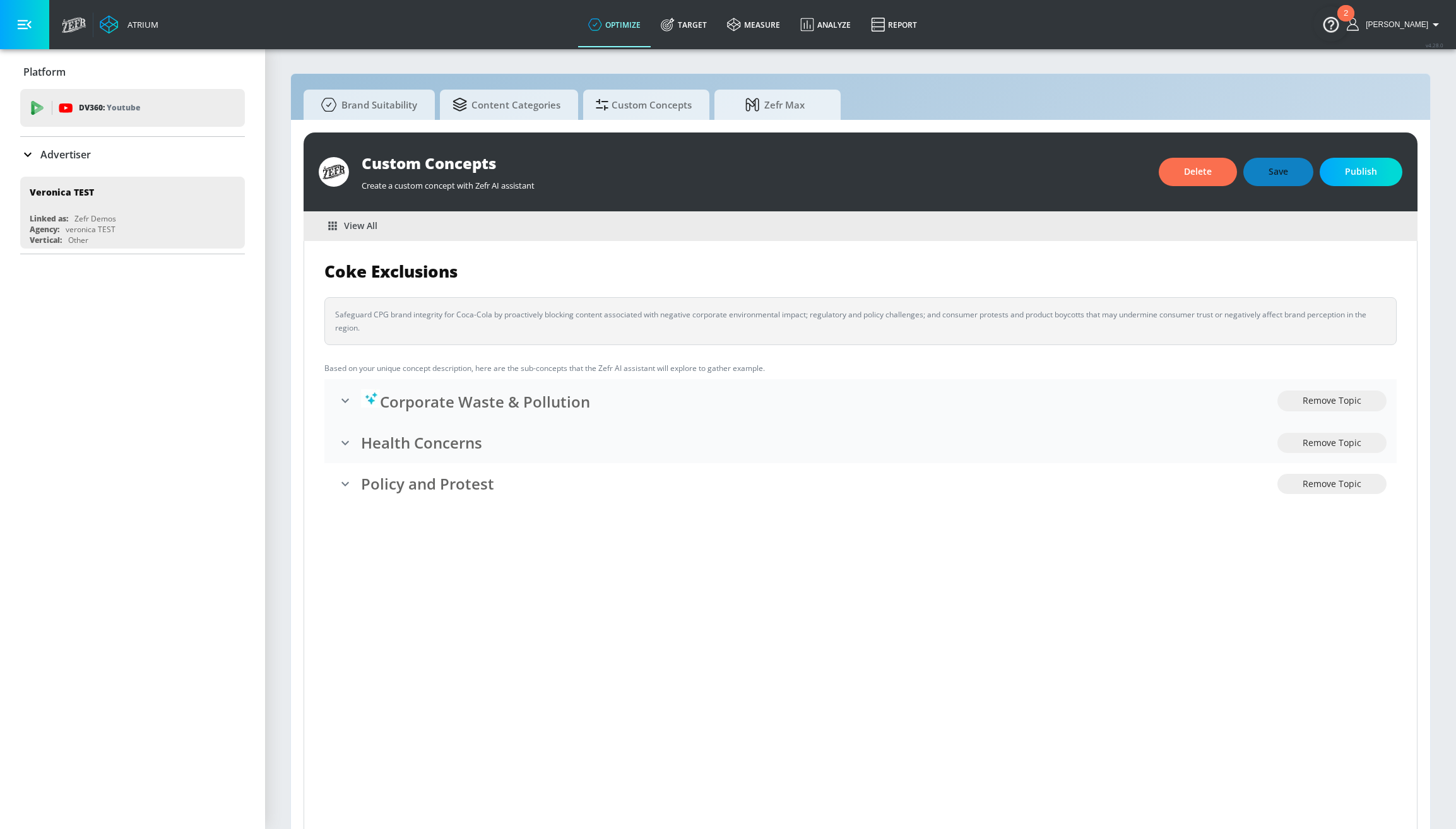
click at [366, 326] on div "Safeguard CPG brand integrity for Coca-Cola by proactively blocking content ass…" at bounding box center [860, 321] width 1050 height 27
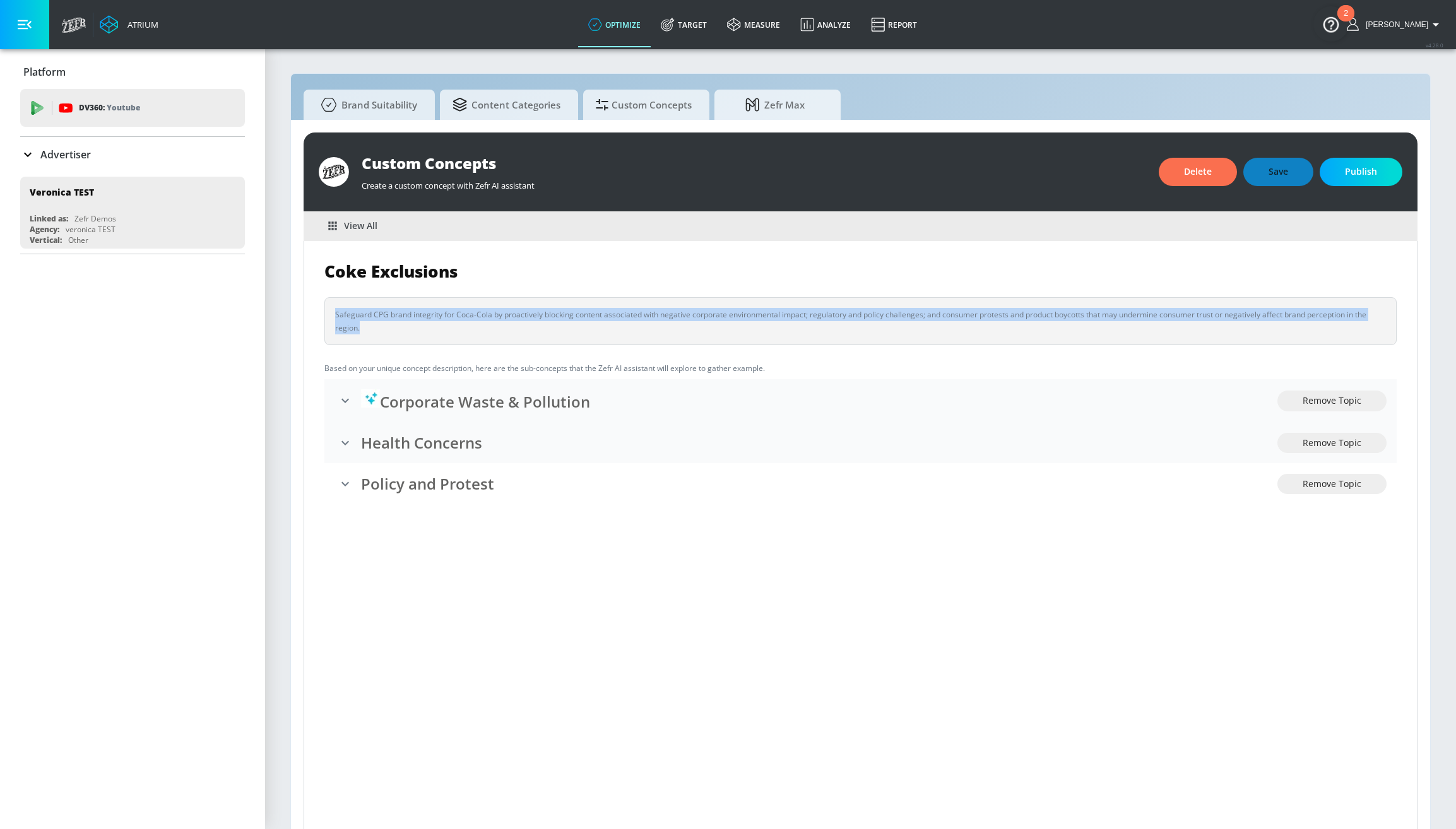
drag, startPoint x: 368, startPoint y: 326, endPoint x: 329, endPoint y: 305, distance: 44.3
click at [329, 305] on div "Safeguard CPG brand integrity for Coca-Cola by proactively blocking content ass…" at bounding box center [860, 321] width 1072 height 48
click at [325, 291] on div "Coke Exclusions Safeguard CPG brand integrity for Coca-Cola by proactively bloc…" at bounding box center [860, 386] width 1072 height 249
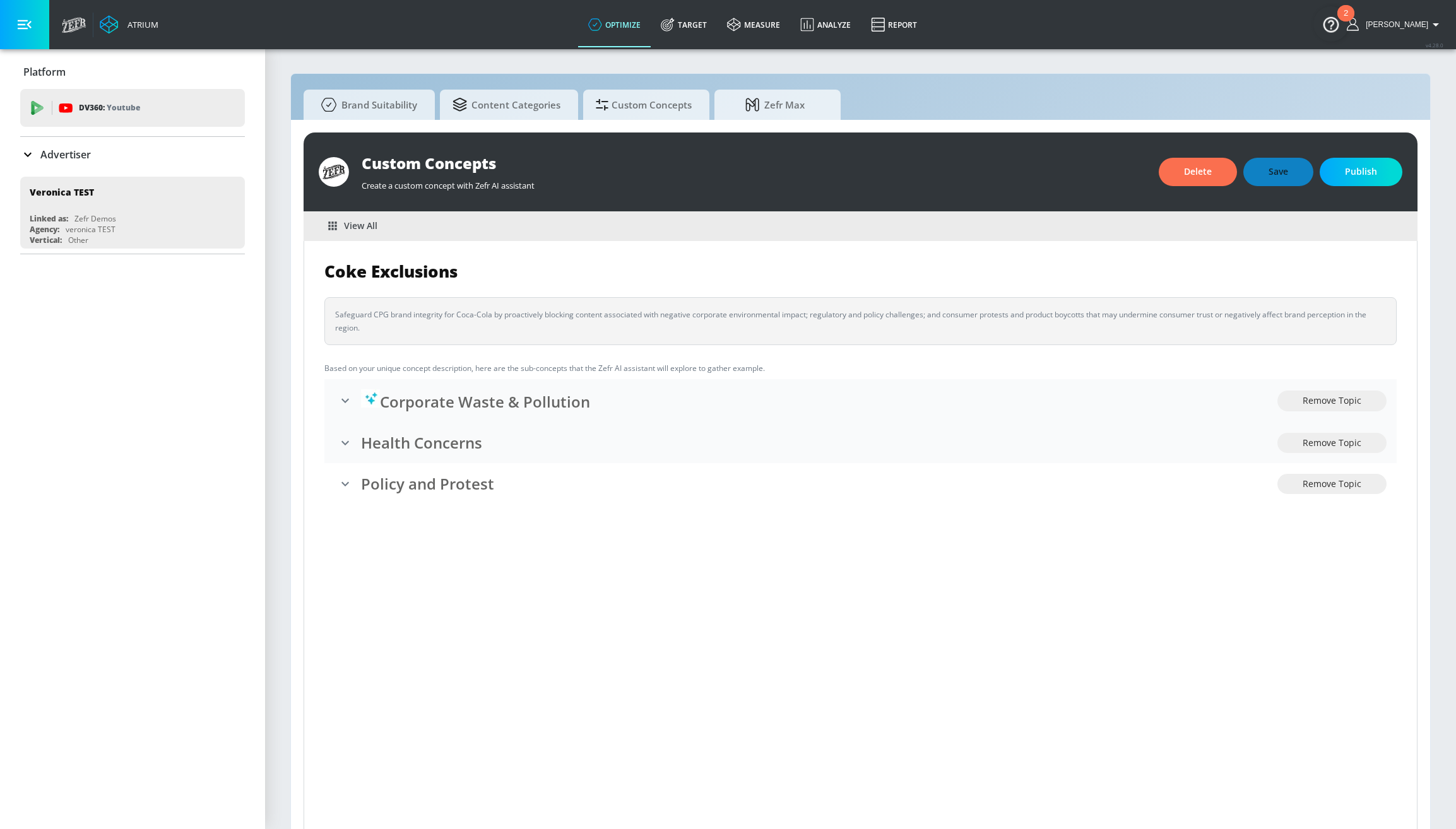
click at [350, 323] on div "Safeguard CPG brand integrity for Coca-Cola by proactively blocking content ass…" at bounding box center [860, 321] width 1050 height 27
click at [367, 330] on div "Safeguard CPG brand integrity for Coca-Cola by proactively blocking content ass…" at bounding box center [860, 321] width 1050 height 27
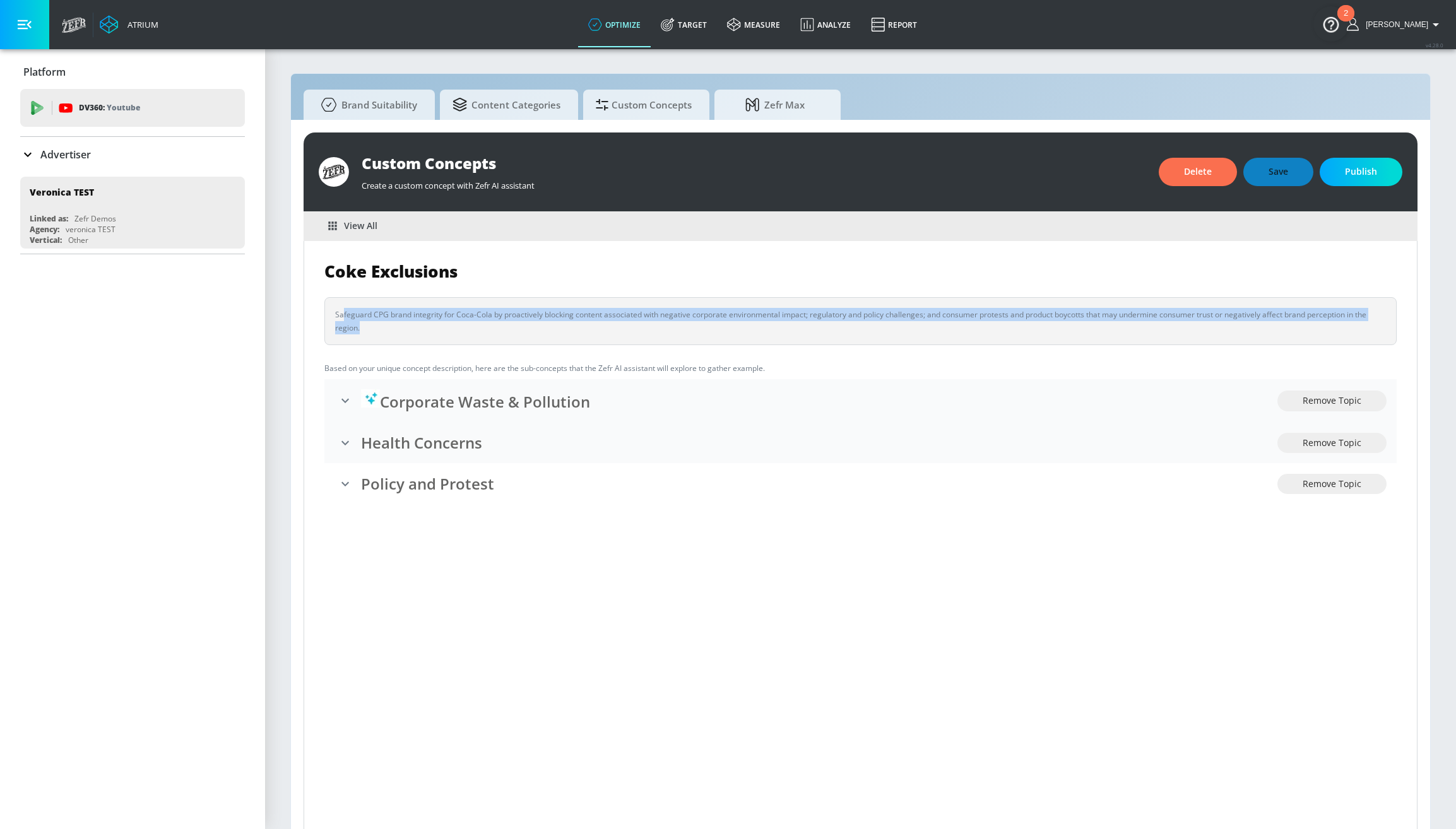
drag, startPoint x: 374, startPoint y: 329, endPoint x: 342, endPoint y: 310, distance: 37.2
click at [342, 310] on div "Safeguard CPG brand integrity for Coca-Cola by proactively blocking content ass…" at bounding box center [860, 321] width 1050 height 27
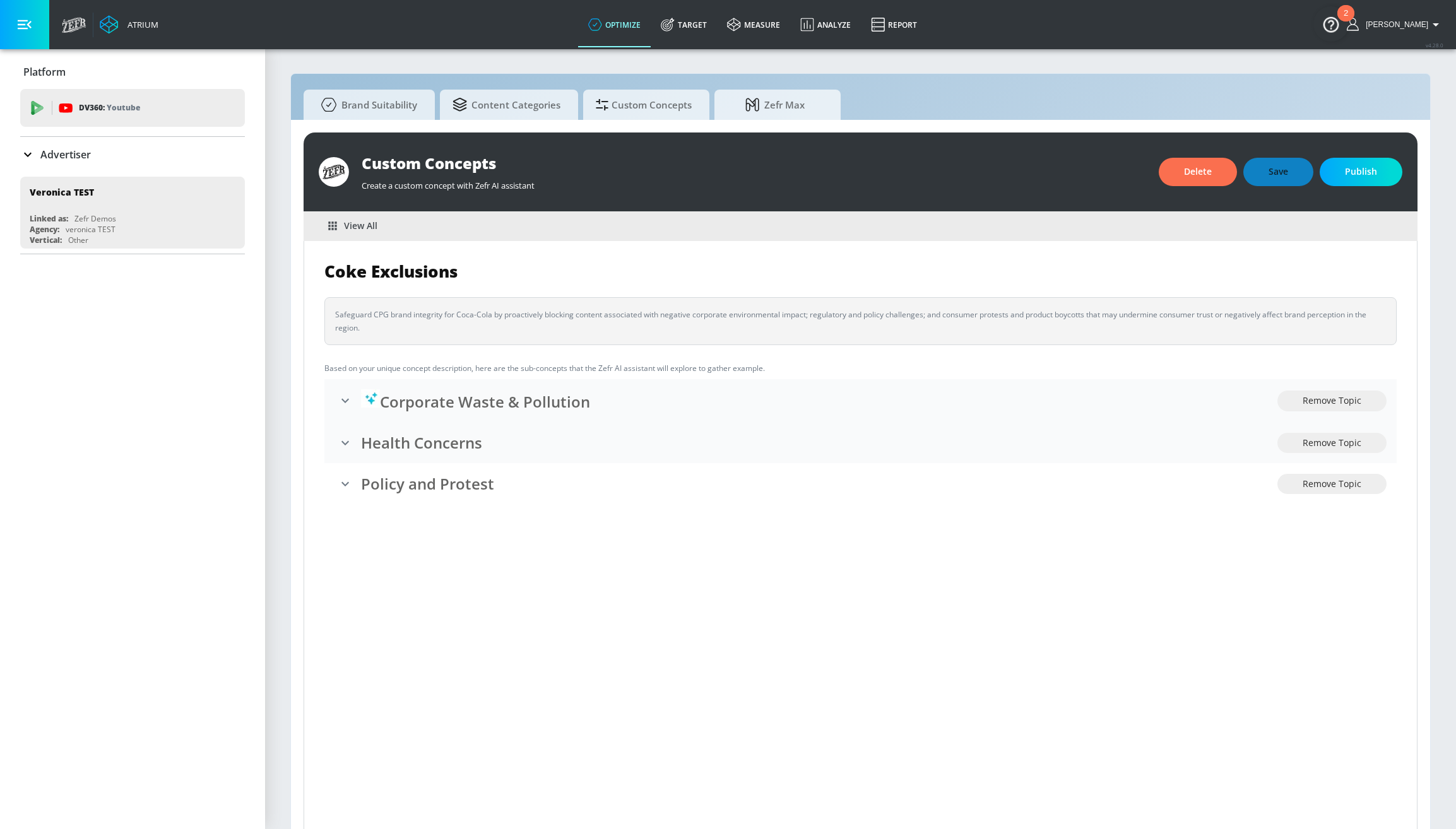
click at [338, 308] on div "Safeguard CPG brand integrity for Coca-Cola by proactively blocking content ass…" at bounding box center [860, 321] width 1050 height 27
drag, startPoint x: 333, startPoint y: 310, endPoint x: 362, endPoint y: 319, distance: 30.4
click at [362, 319] on div "Safeguard CPG brand integrity for Coca-Cola by proactively blocking content ass…" at bounding box center [860, 321] width 1072 height 48
click at [354, 320] on div at bounding box center [354, 320] width 0 height 0
click at [385, 313] on div "Safeguard CPG brand integrity for Coca-Cola by proactively blocking content ass…" at bounding box center [860, 321] width 1050 height 27
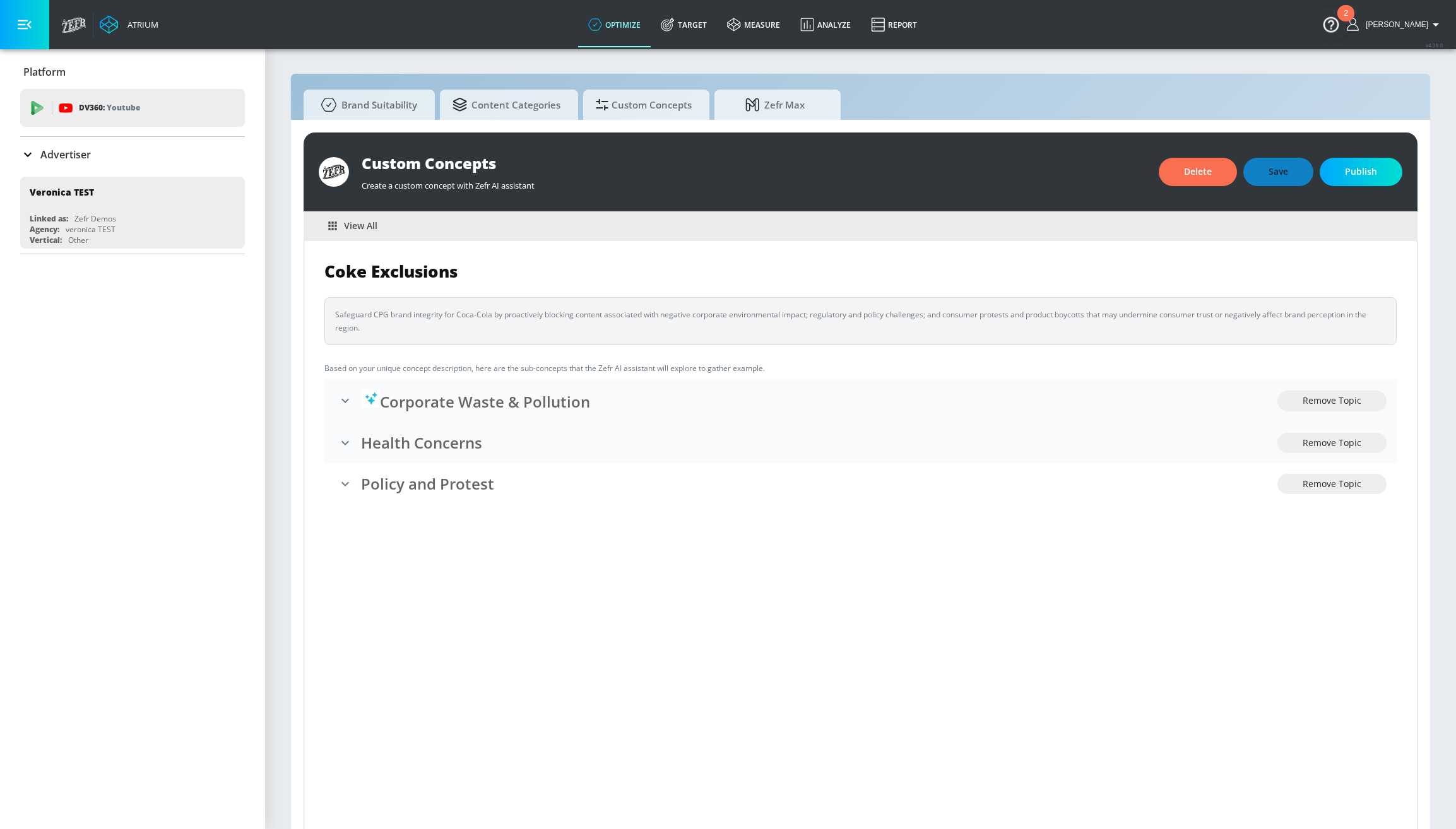
click at [431, 226] on div "View All" at bounding box center [860, 226] width 1114 height 29
click at [353, 228] on span "View All" at bounding box center [353, 226] width 49 height 16
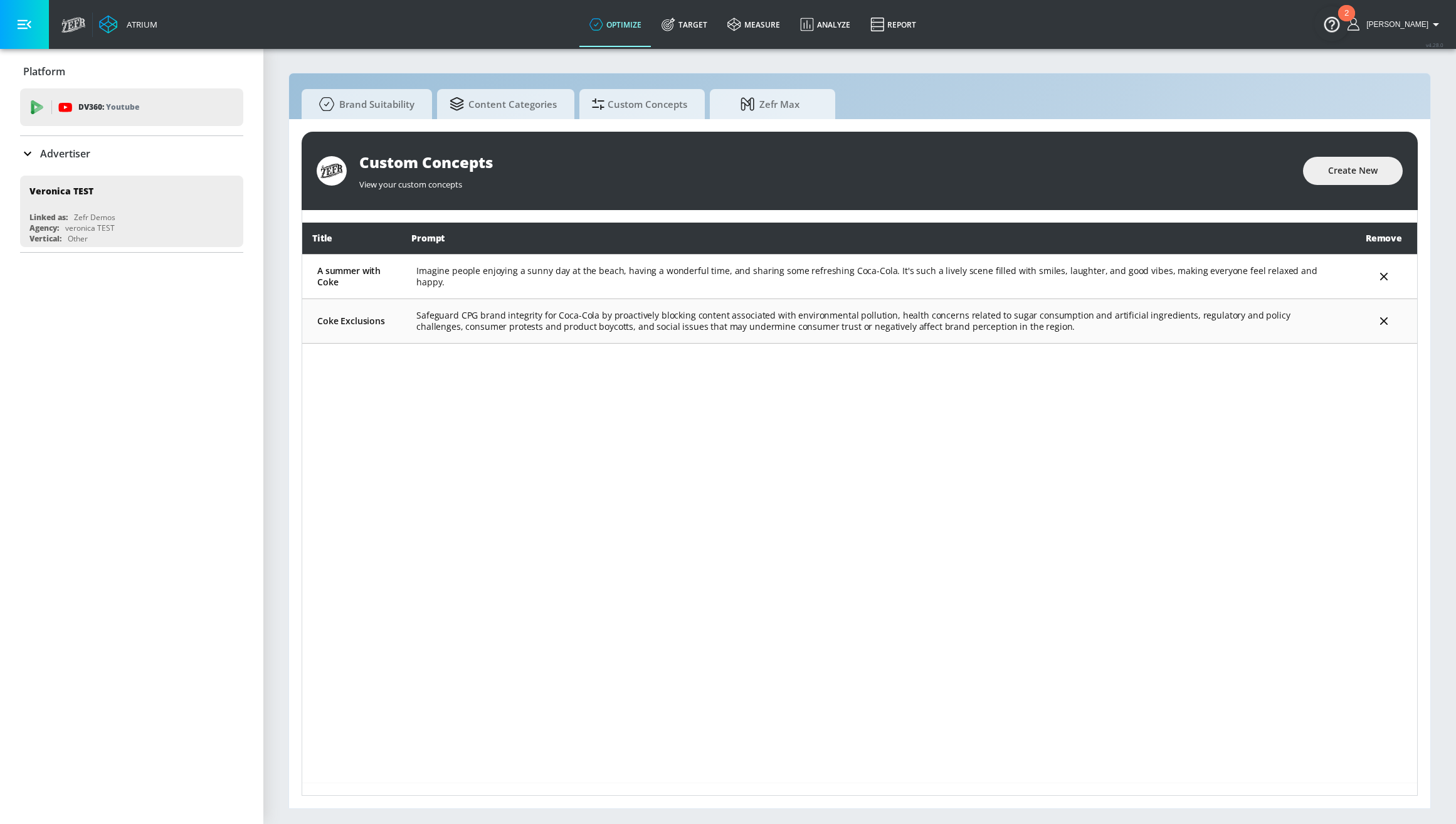
click at [456, 316] on td "Safeguard CPG brand integrity for Coca-Cola by proactively blocking content ass…" at bounding box center [876, 321] width 949 height 44
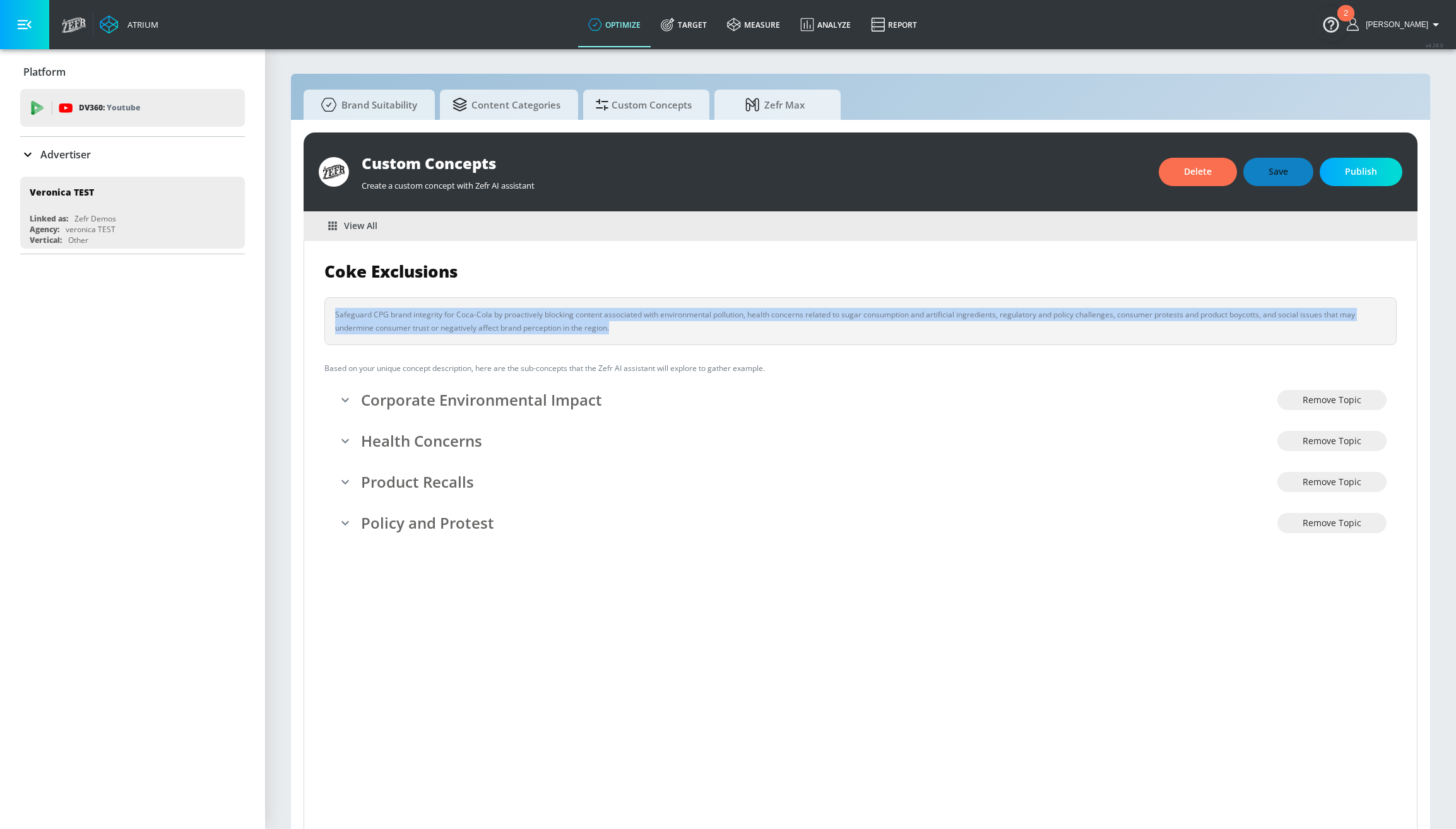
drag, startPoint x: 614, startPoint y: 324, endPoint x: 339, endPoint y: 308, distance: 275.5
click at [339, 308] on div "Safeguard CPG brand integrity for Coca-Cola by proactively blocking content ass…" at bounding box center [860, 321] width 1050 height 27
